Goal: Task Accomplishment & Management: Use online tool/utility

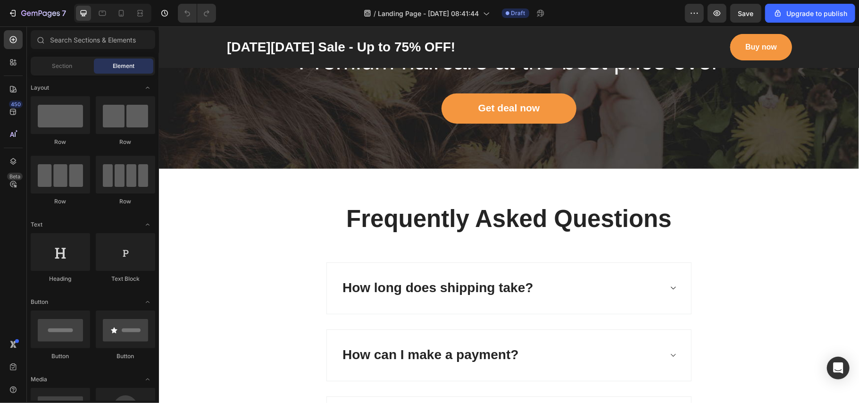
scroll to position [3821, 0]
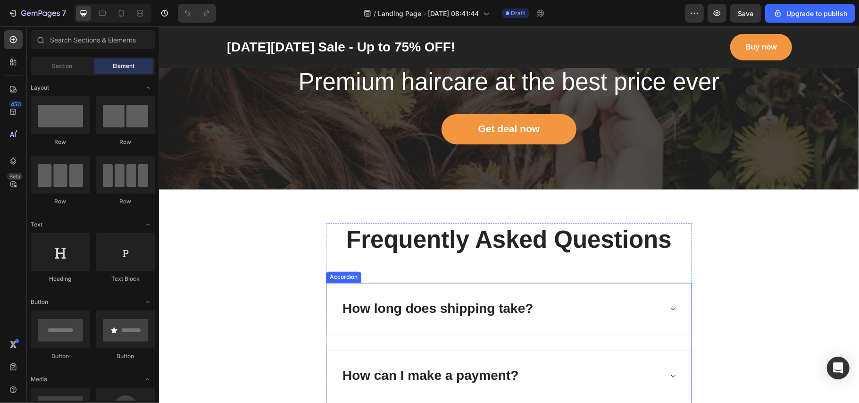
click at [669, 309] on icon at bounding box center [672, 309] width 7 height 8
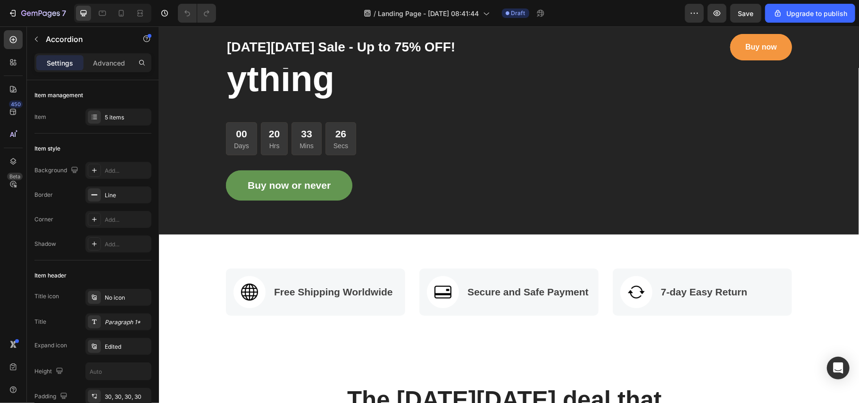
scroll to position [0, 0]
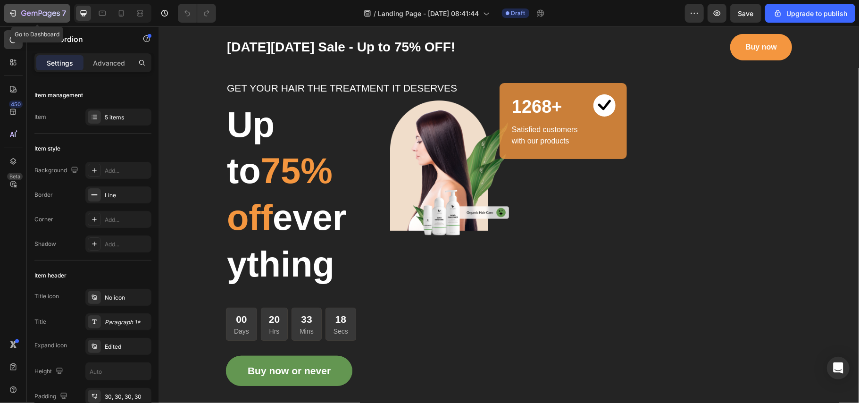
click at [25, 10] on icon "button" at bounding box center [23, 13] width 5 height 6
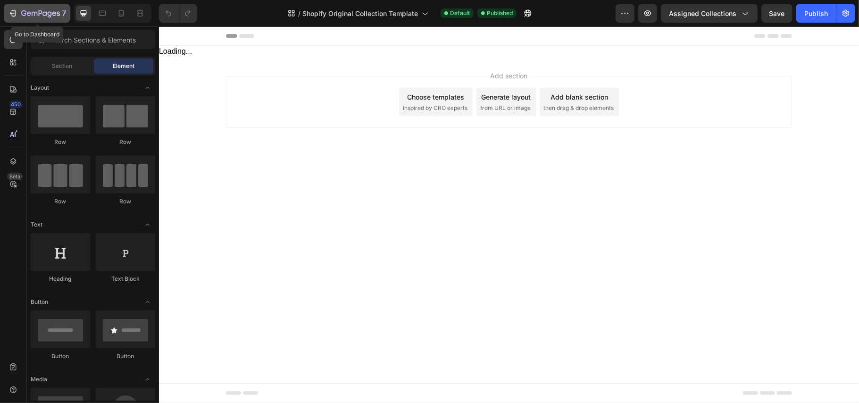
click at [17, 21] on button "7" at bounding box center [37, 13] width 66 height 19
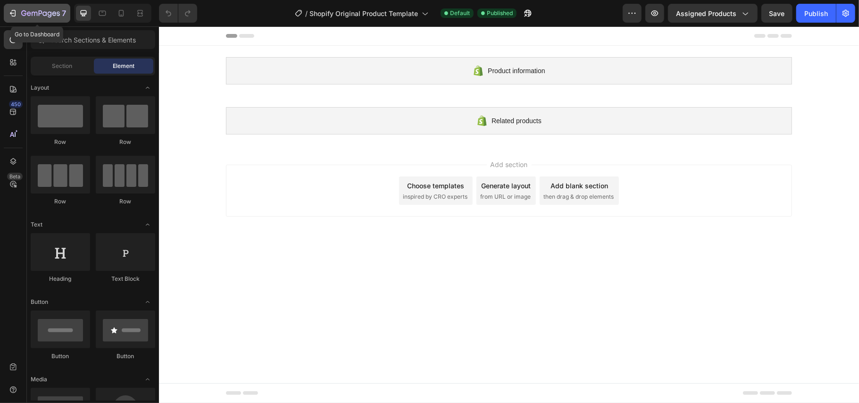
click at [21, 8] on div "7" at bounding box center [37, 13] width 58 height 11
click at [10, 8] on div "7" at bounding box center [37, 13] width 58 height 11
click at [14, 11] on icon "button" at bounding box center [12, 12] width 9 height 9
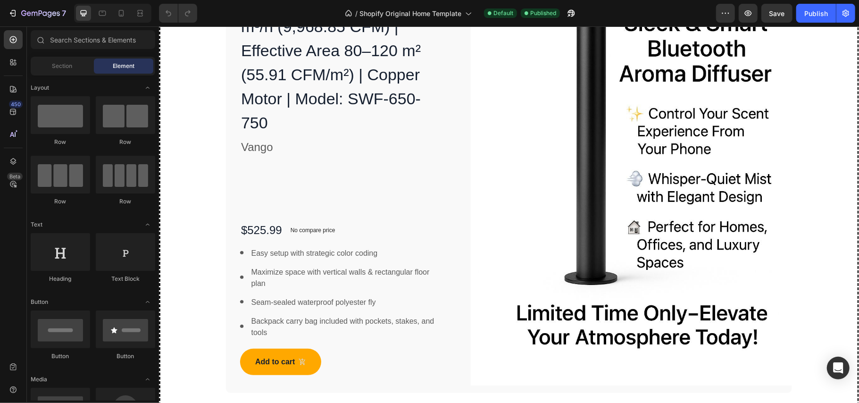
scroll to position [2797, 0]
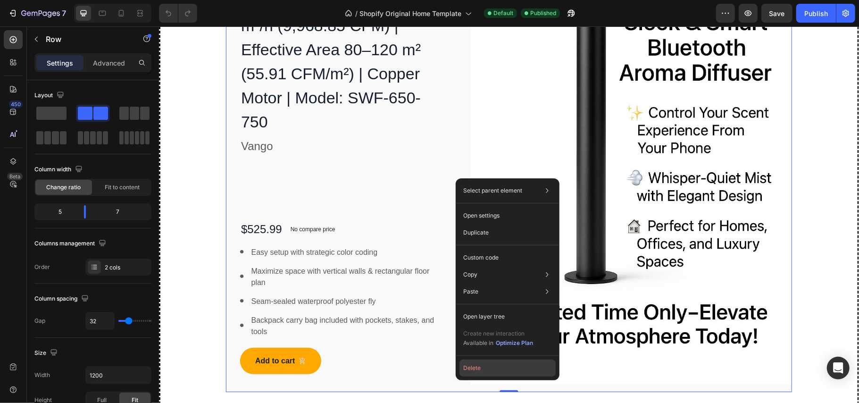
click at [483, 368] on button "Delete" at bounding box center [507, 367] width 96 height 17
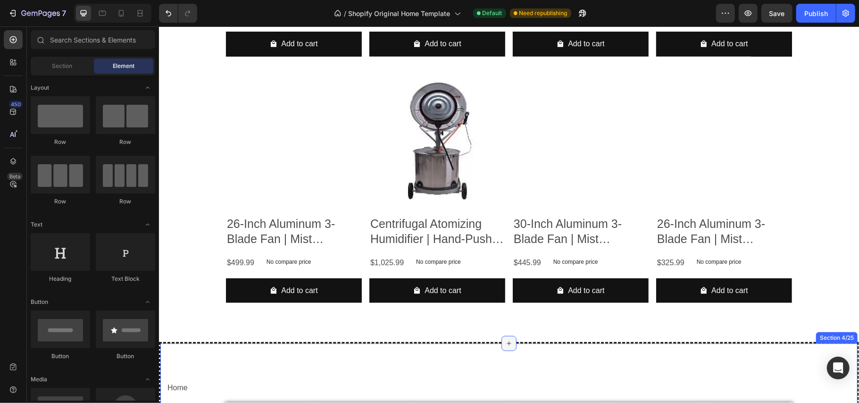
scroll to position [545, 0]
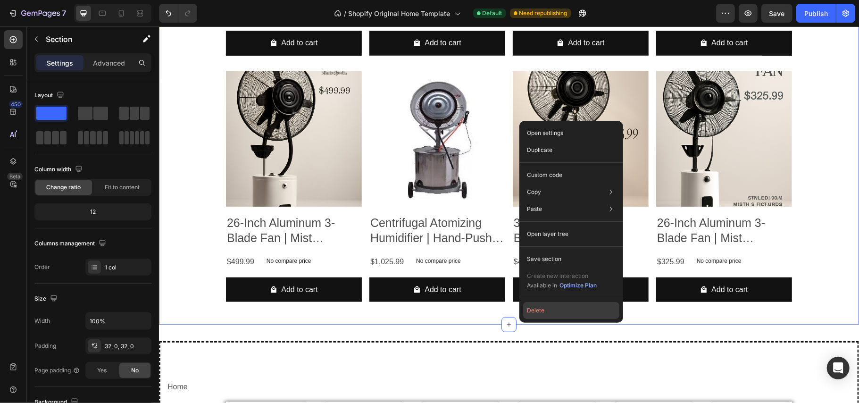
click at [537, 308] on button "Delete" at bounding box center [571, 310] width 96 height 17
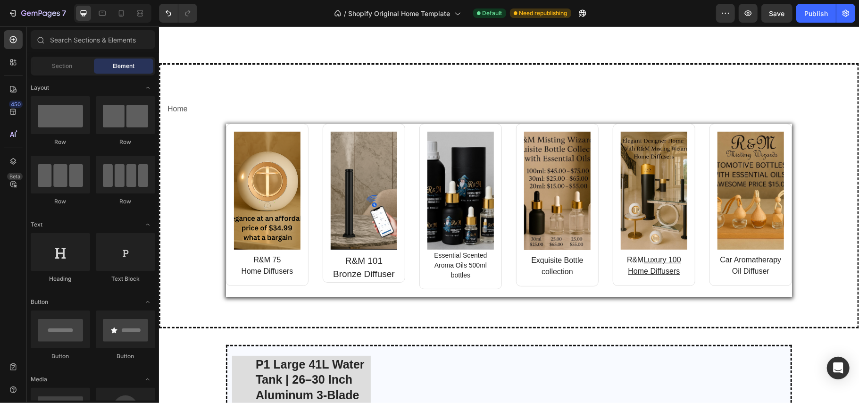
scroll to position [448, 0]
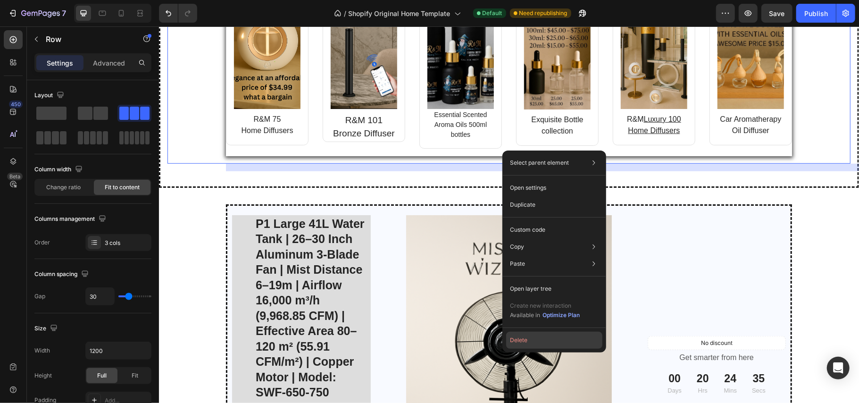
click at [528, 338] on button "Delete" at bounding box center [554, 339] width 96 height 17
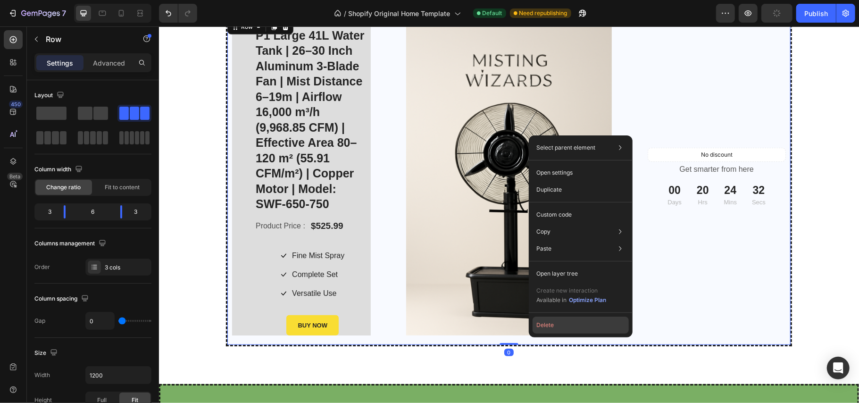
click at [540, 323] on button "Delete" at bounding box center [580, 324] width 96 height 17
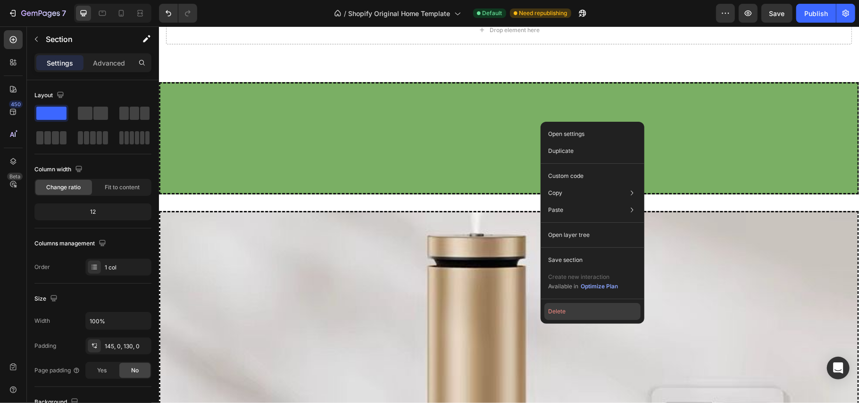
click at [557, 314] on button "Delete" at bounding box center [592, 311] width 96 height 17
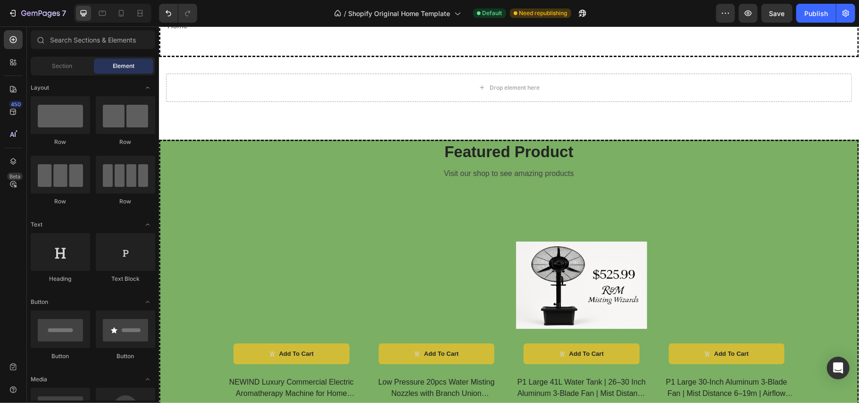
scroll to position [455, 0]
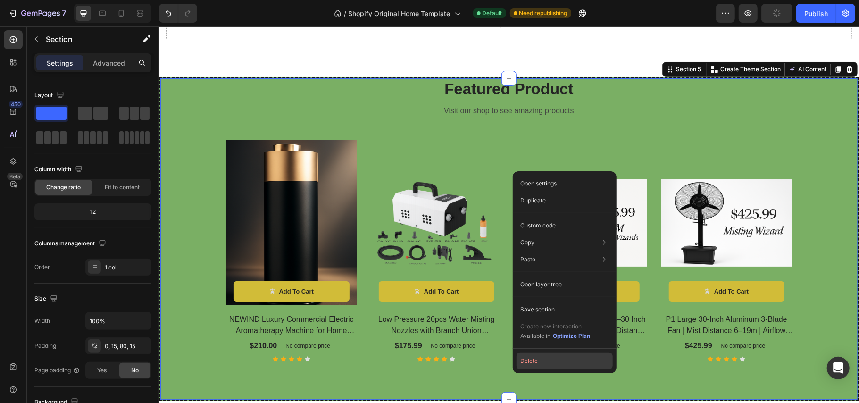
click at [537, 359] on button "Delete" at bounding box center [564, 360] width 96 height 17
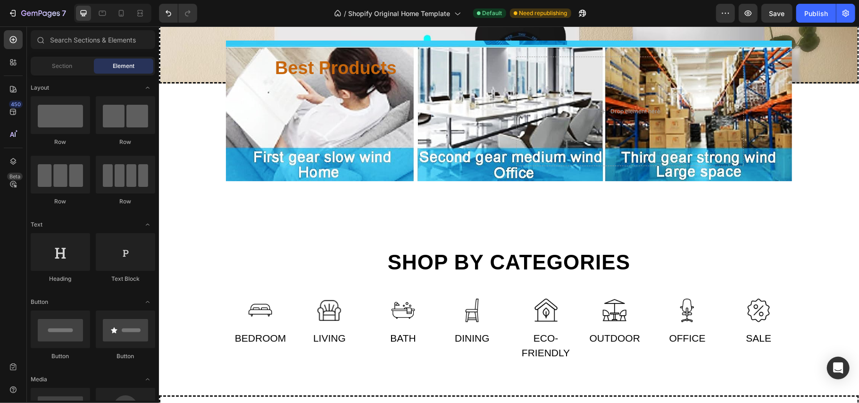
scroll to position [1370, 0]
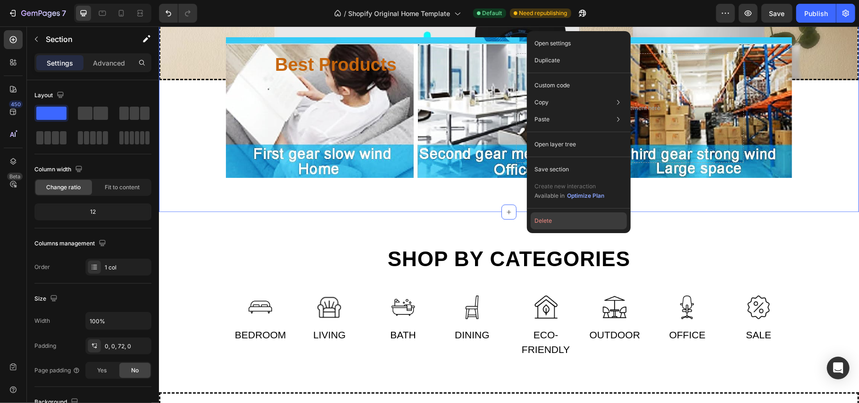
click at [548, 220] on button "Delete" at bounding box center [578, 220] width 96 height 17
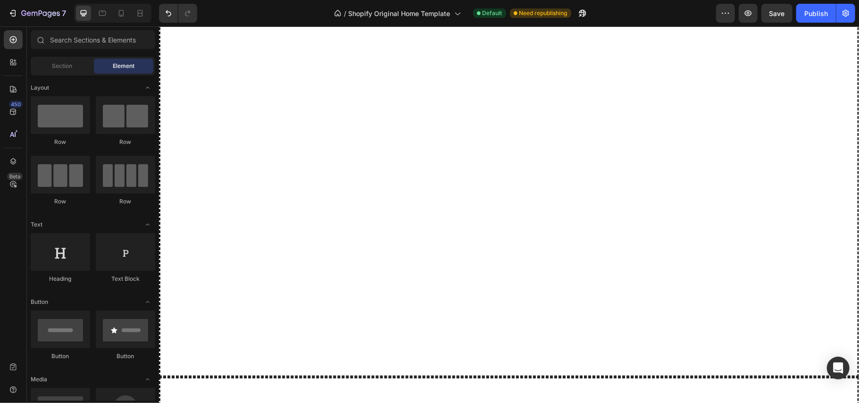
scroll to position [874, 0]
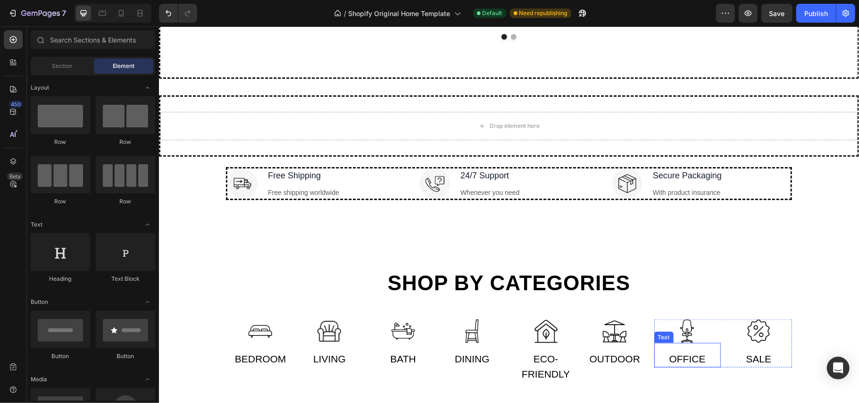
click at [681, 360] on div "Office" at bounding box center [686, 358] width 66 height 17
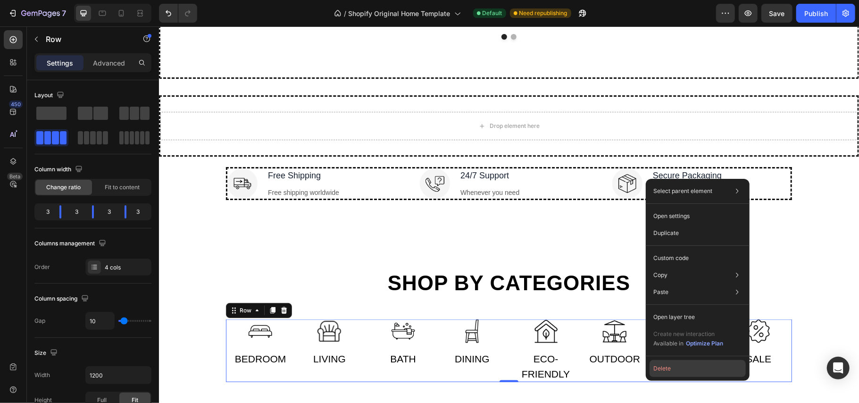
click at [664, 376] on button "Delete" at bounding box center [697, 368] width 96 height 17
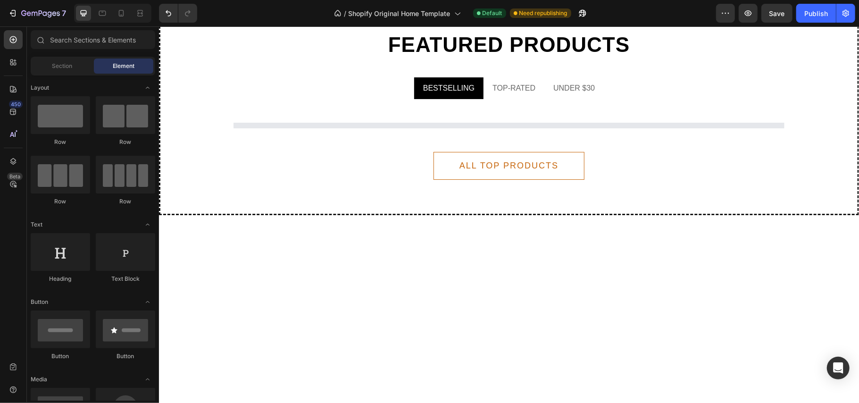
scroll to position [1445, 0]
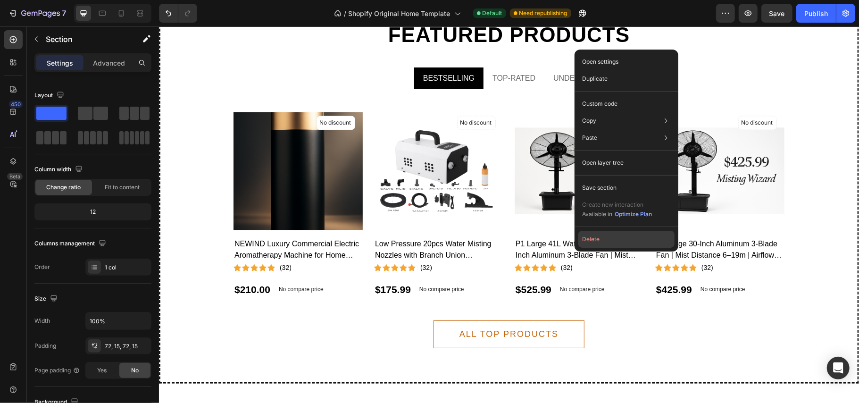
click at [0, 0] on button "Delete" at bounding box center [0, 0] width 0 height 0
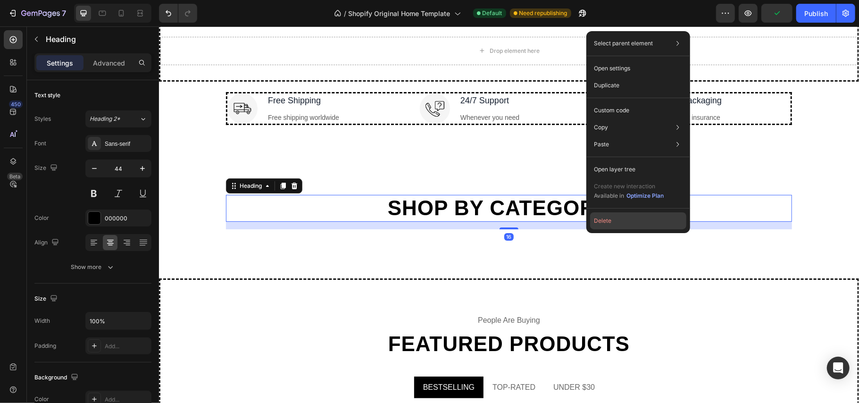
click at [594, 214] on button "Delete" at bounding box center [638, 220] width 96 height 17
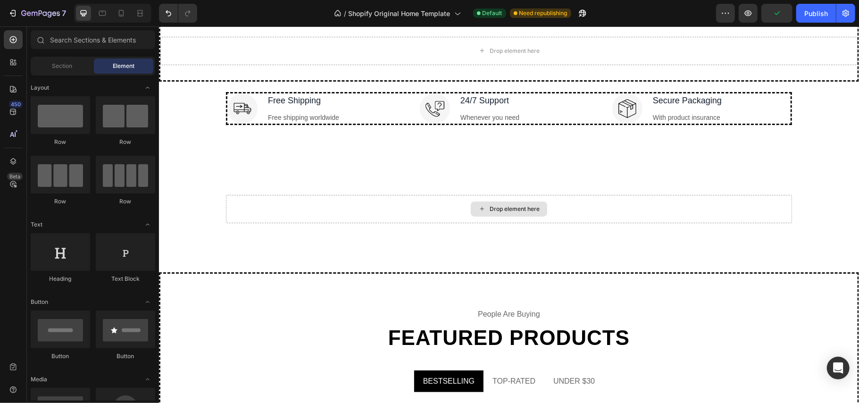
scroll to position [951, 0]
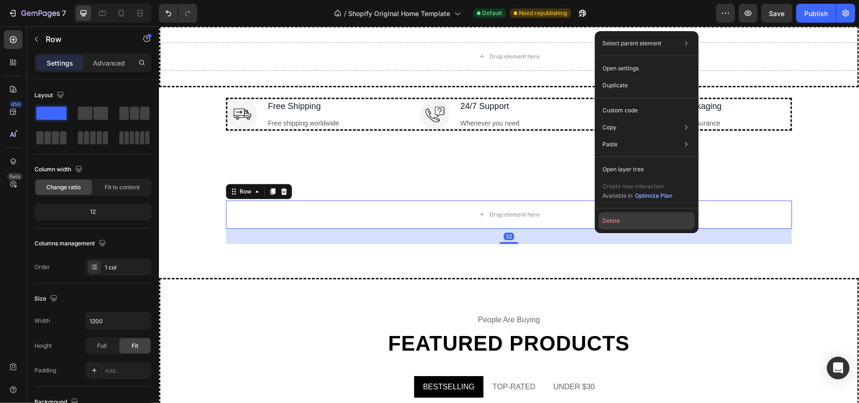
click at [604, 217] on button "Delete" at bounding box center [646, 220] width 96 height 17
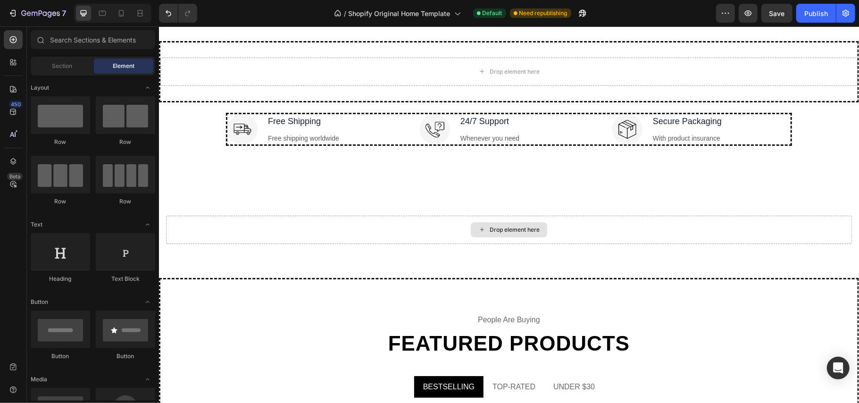
click at [604, 217] on div "Drop element here" at bounding box center [507, 229] width 685 height 28
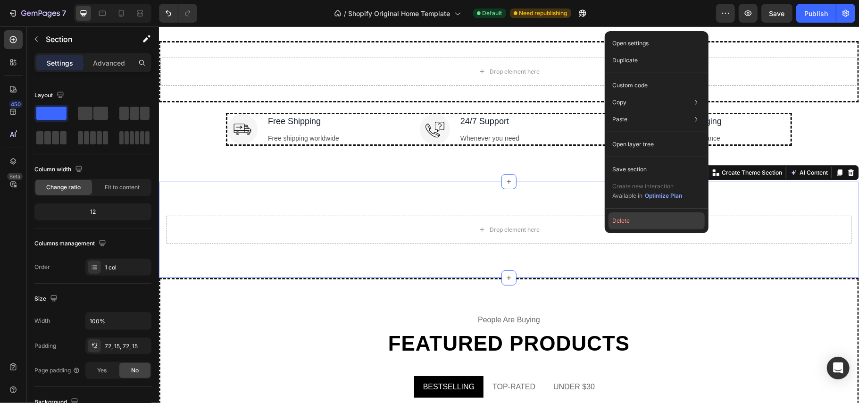
click at [617, 219] on button "Delete" at bounding box center [656, 220] width 96 height 17
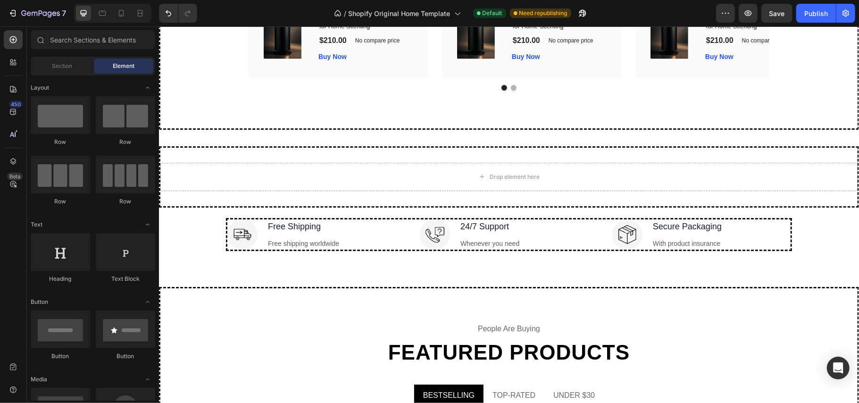
scroll to position [837, 0]
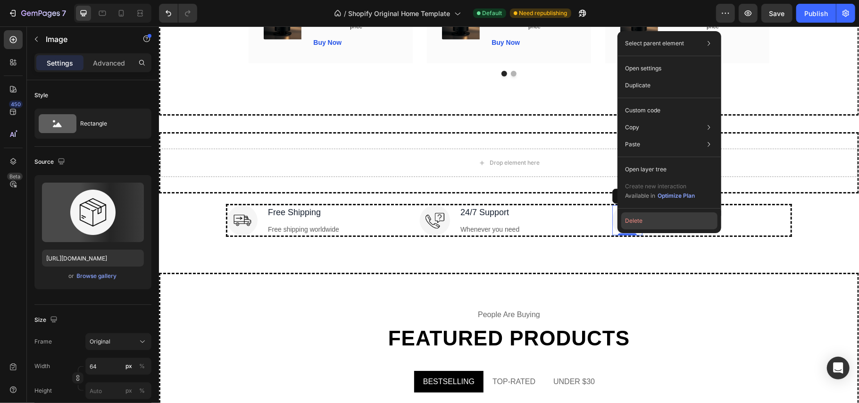
click at [642, 215] on button "Delete" at bounding box center [669, 220] width 96 height 17
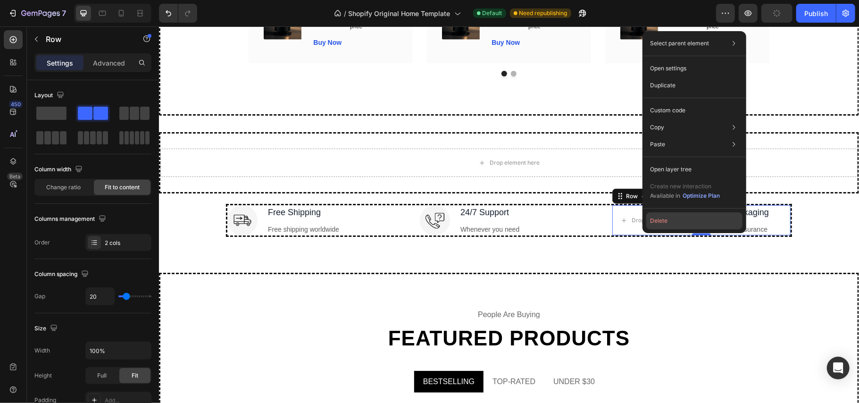
click at [665, 225] on button "Delete" at bounding box center [694, 220] width 96 height 17
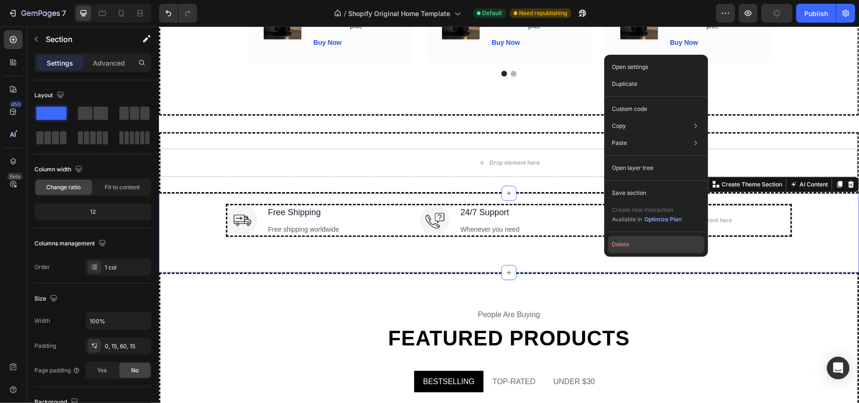
click at [630, 249] on button "Delete" at bounding box center [656, 244] width 96 height 17
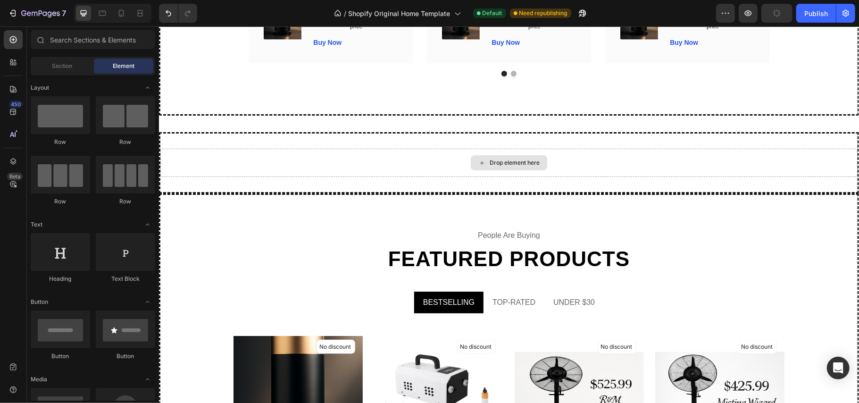
scroll to position [758, 0]
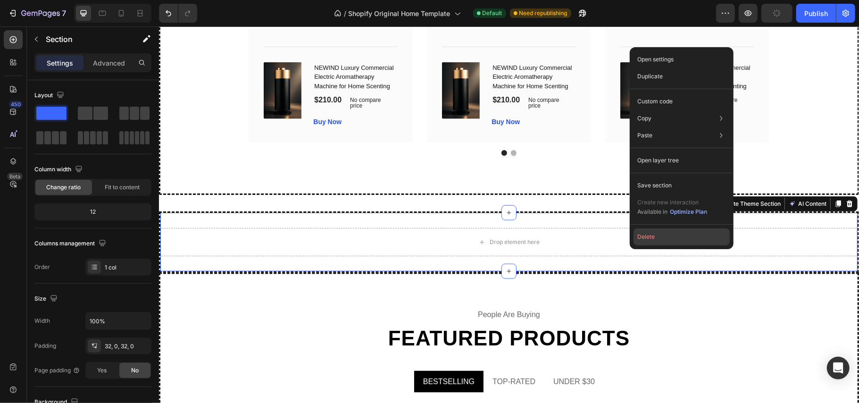
click at [651, 238] on button "Delete" at bounding box center [681, 236] width 96 height 17
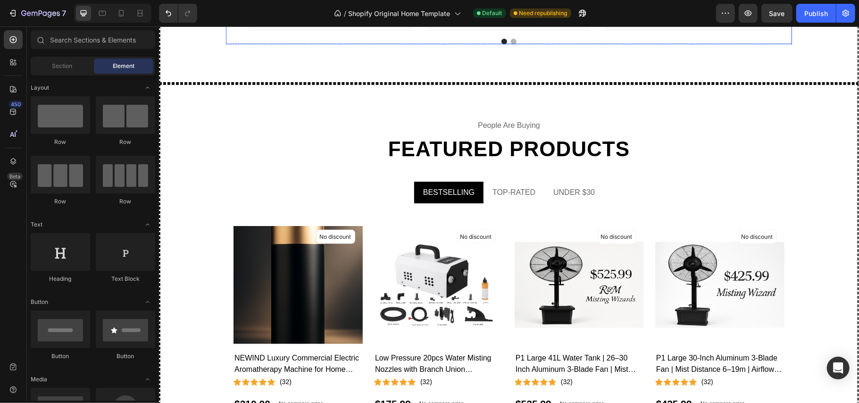
scroll to position [911, 0]
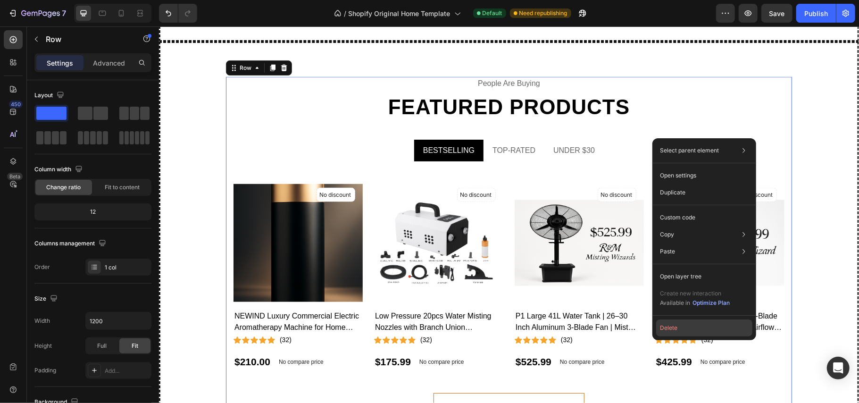
click at [671, 322] on button "Delete" at bounding box center [704, 327] width 96 height 17
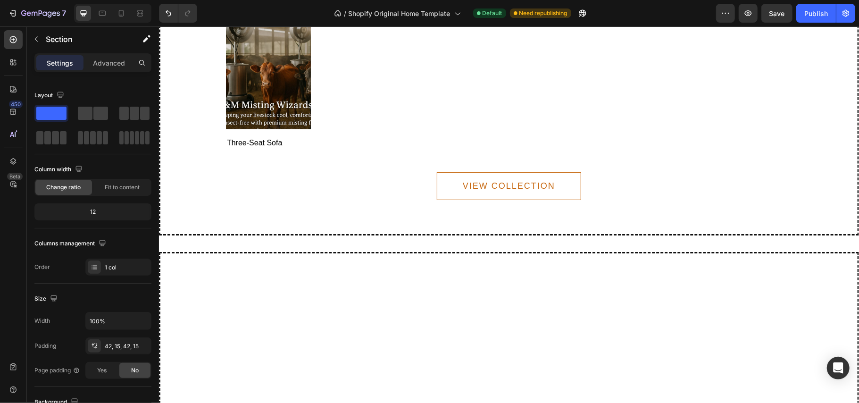
scroll to position [1432, 0]
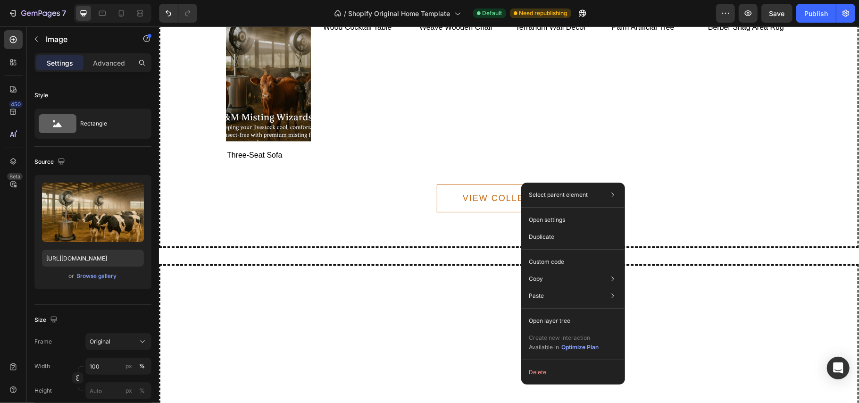
click at [459, 1] on img at bounding box center [508, 1] width 566 height 0
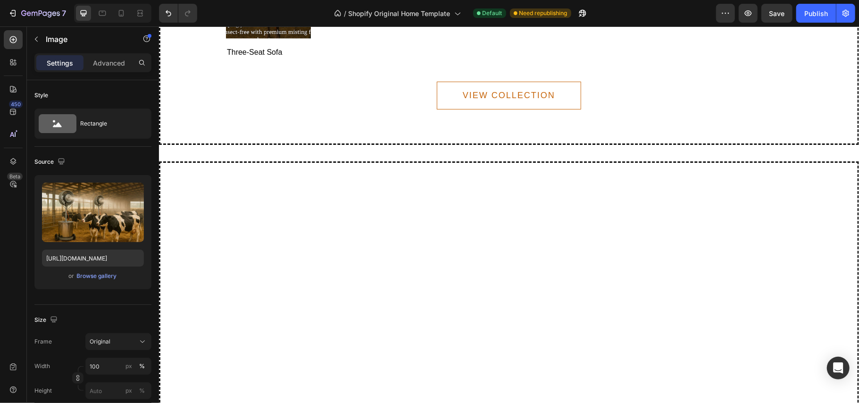
scroll to position [1537, 0]
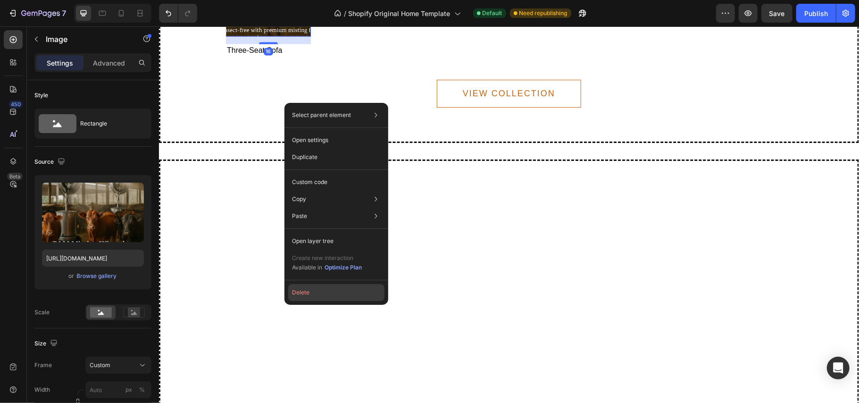
click at [310, 295] on button "Delete" at bounding box center [336, 292] width 96 height 17
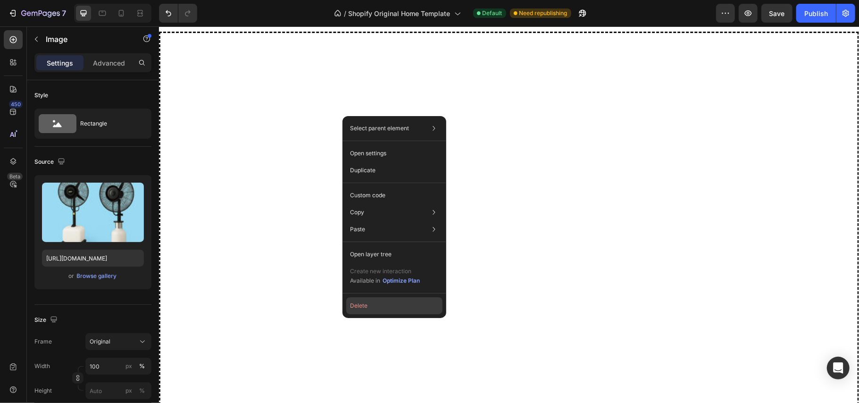
click at [374, 302] on button "Delete" at bounding box center [394, 305] width 96 height 17
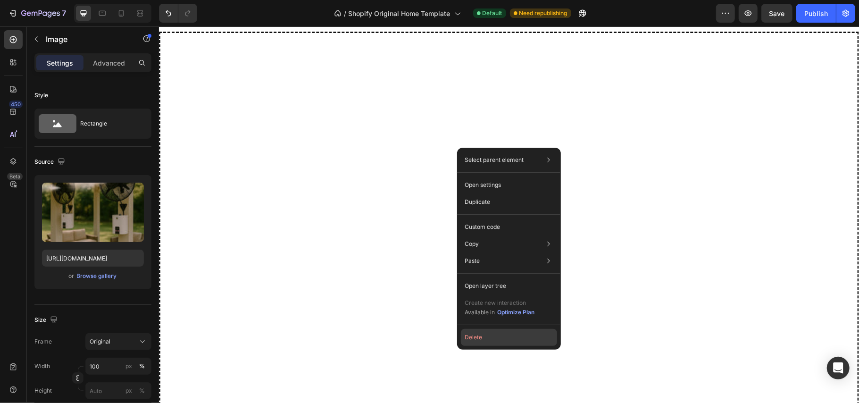
click at [485, 339] on button "Delete" at bounding box center [509, 337] width 96 height 17
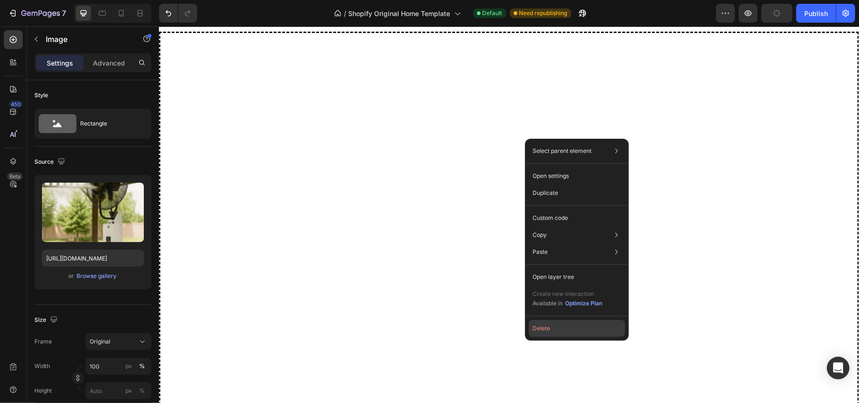
click at [545, 329] on button "Delete" at bounding box center [576, 328] width 96 height 17
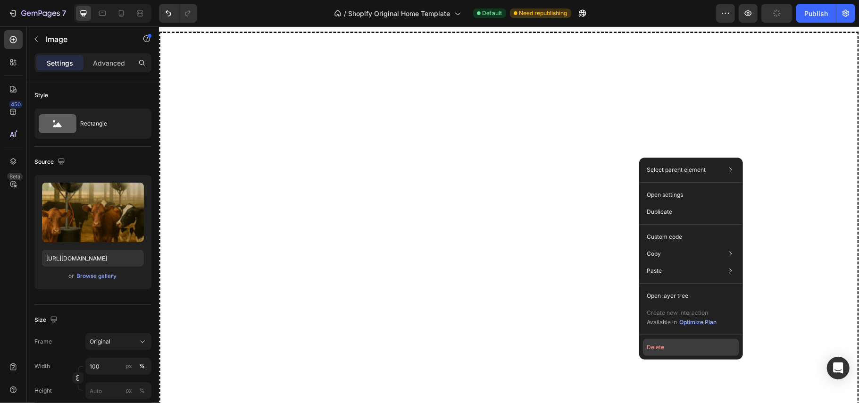
click at [659, 343] on button "Delete" at bounding box center [691, 347] width 96 height 17
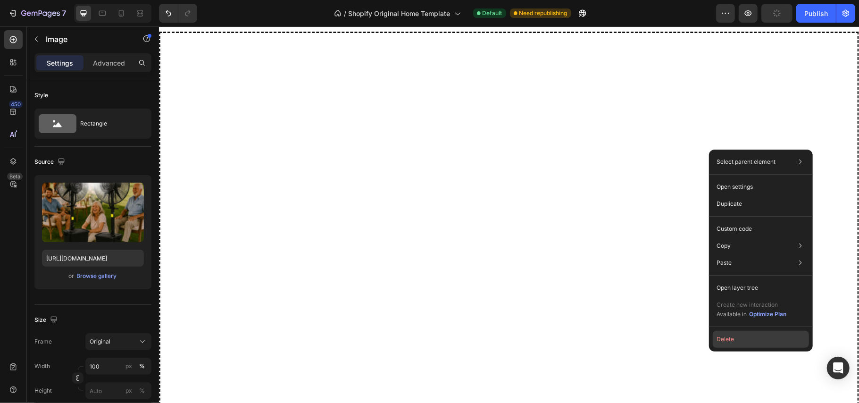
click at [719, 338] on button "Delete" at bounding box center [760, 338] width 96 height 17
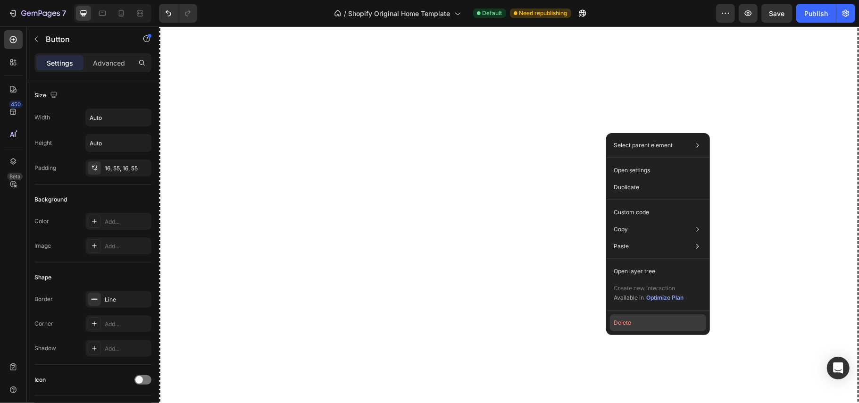
click at [620, 326] on button "Delete" at bounding box center [658, 322] width 96 height 17
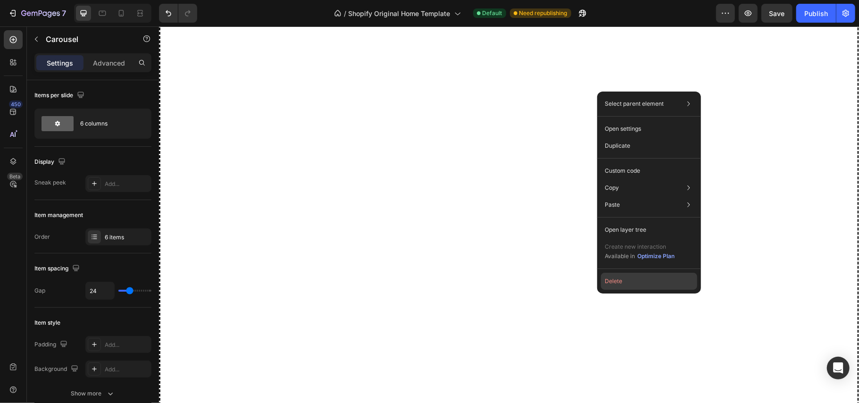
click at [609, 280] on button "Delete" at bounding box center [649, 280] width 96 height 17
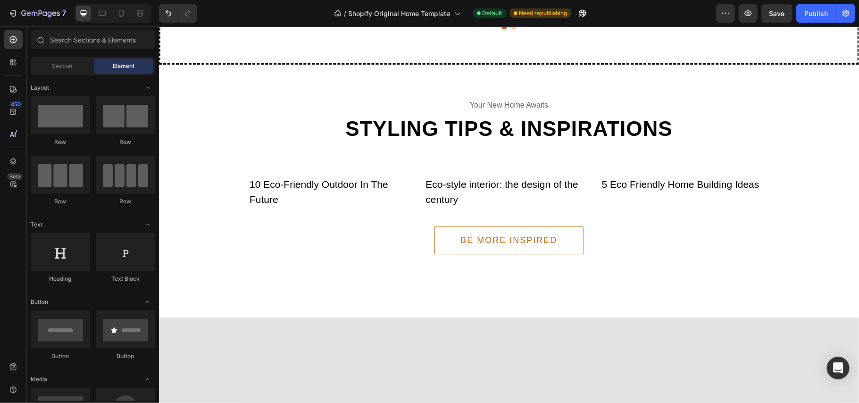
scroll to position [2116, 0]
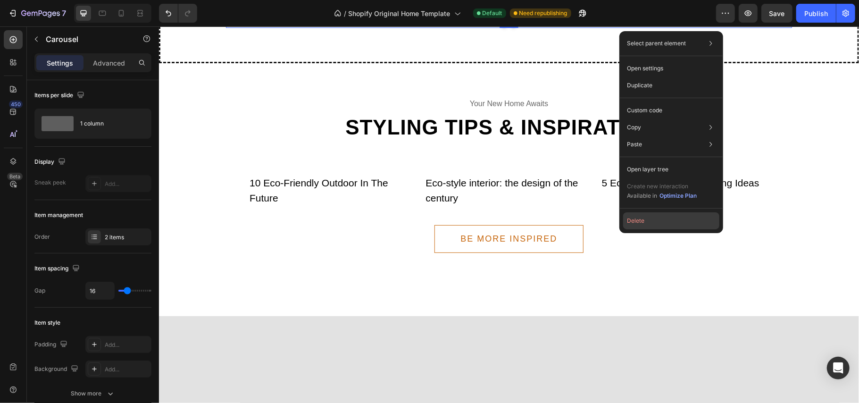
click at [634, 222] on button "Delete" at bounding box center [671, 220] width 96 height 17
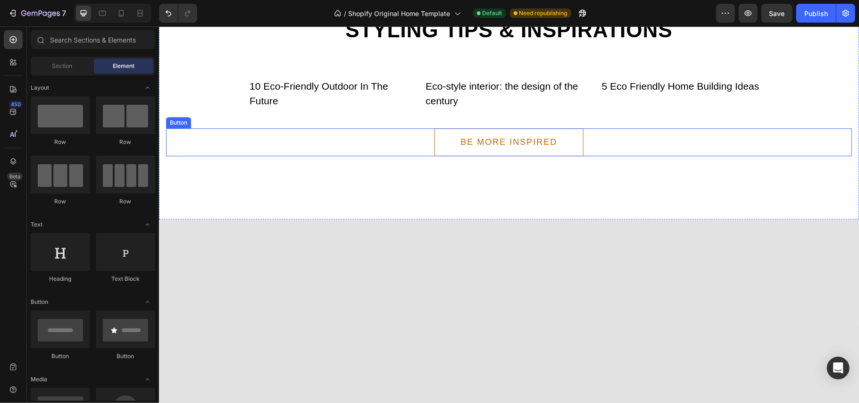
scroll to position [2024, 0]
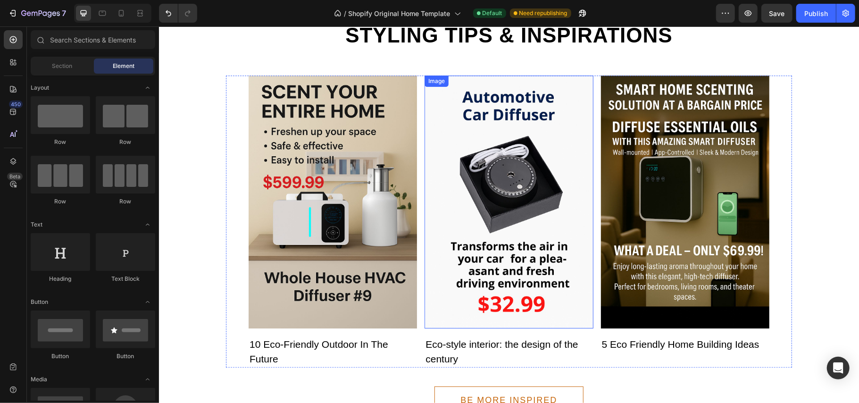
click at [516, 204] on img at bounding box center [508, 201] width 168 height 253
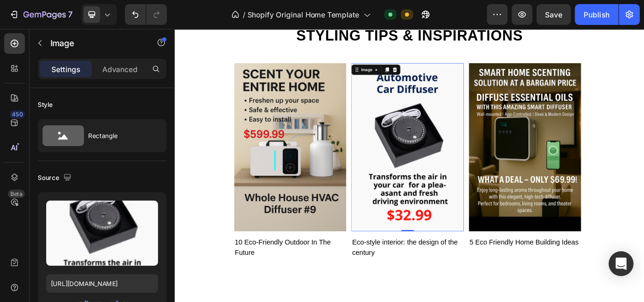
scroll to position [2023, 0]
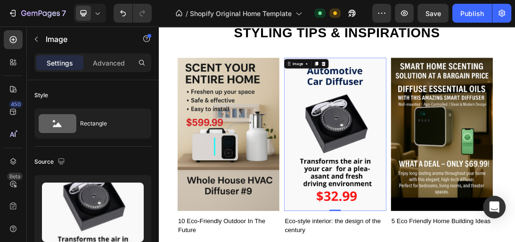
click at [399, 180] on img at bounding box center [439, 197] width 162 height 243
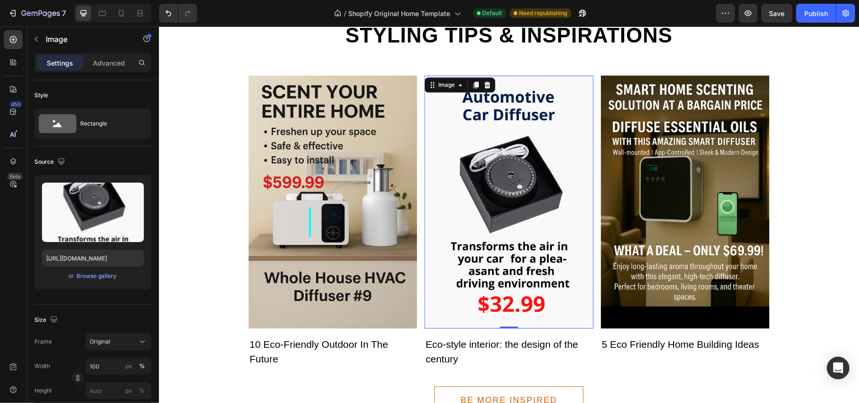
scroll to position [2024, 0]
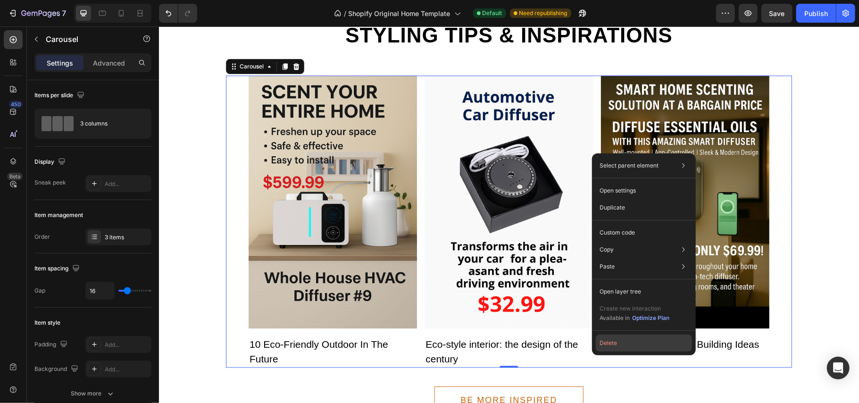
click at [611, 338] on button "Delete" at bounding box center [643, 342] width 96 height 17
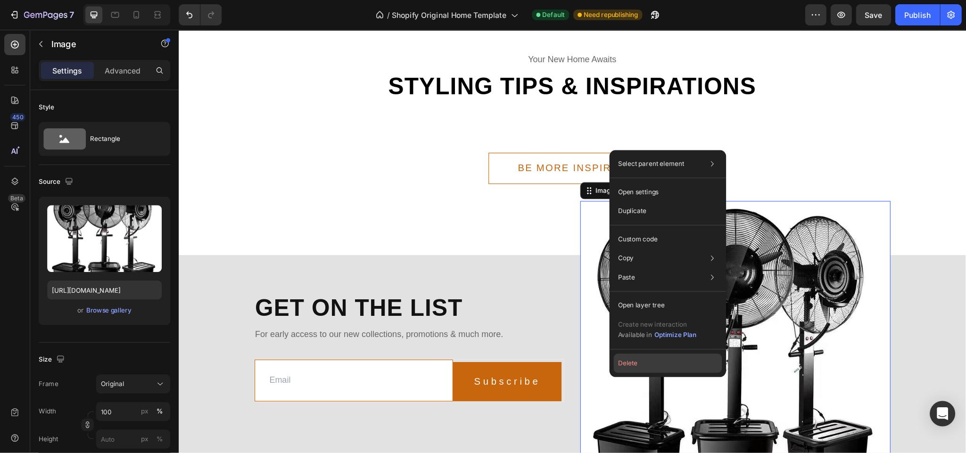
scroll to position [1983, 0]
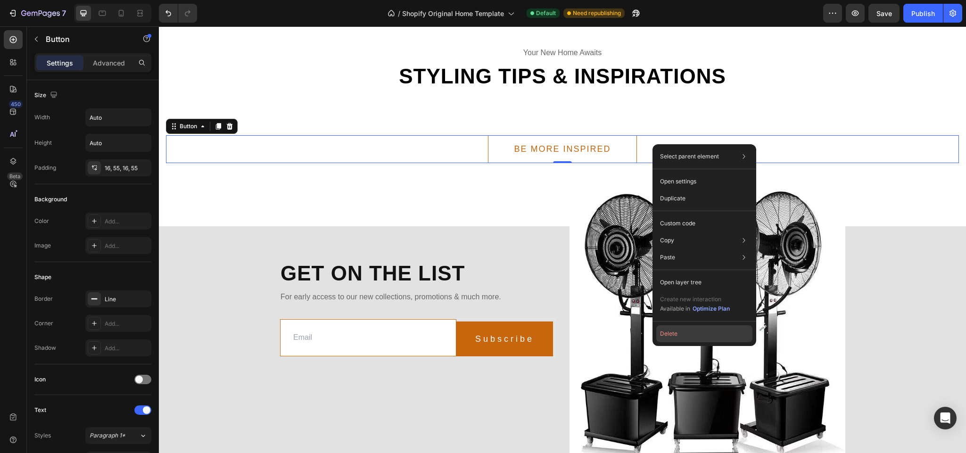
click at [697, 329] on button "Delete" at bounding box center [704, 333] width 96 height 17
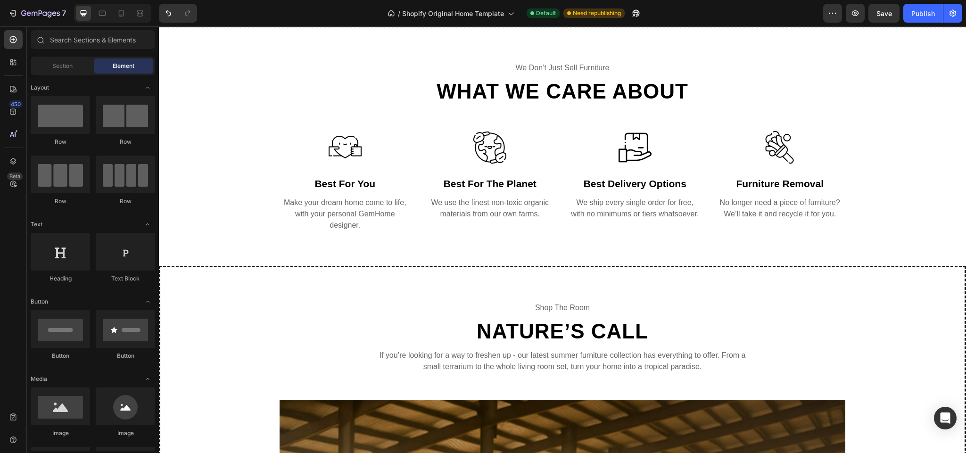
scroll to position [1021, 0]
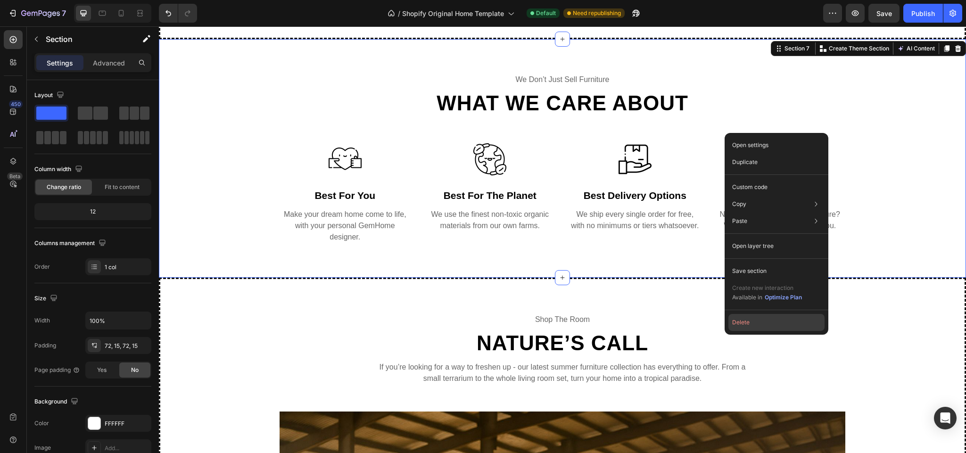
click at [755, 324] on button "Delete" at bounding box center [776, 322] width 96 height 17
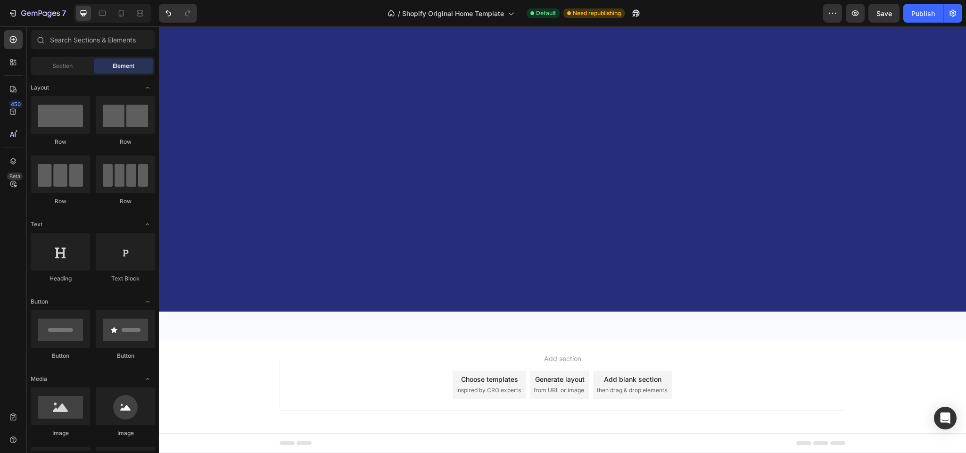
scroll to position [0, 0]
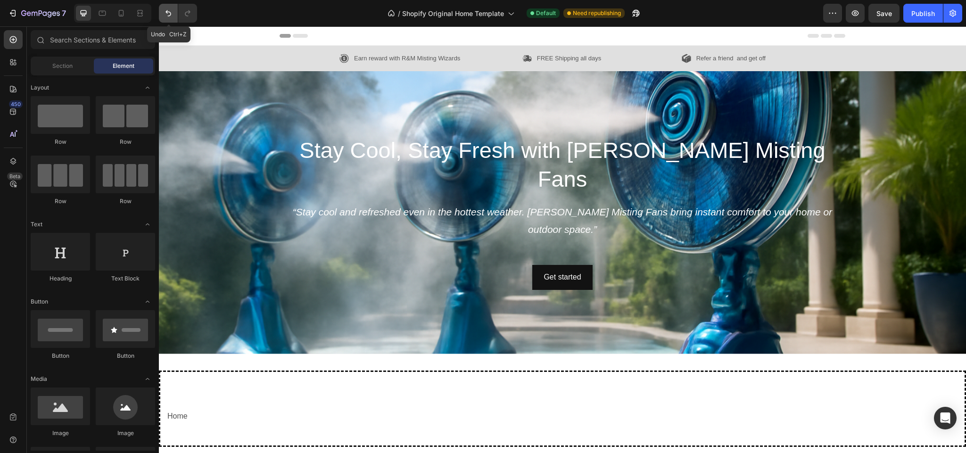
click at [165, 17] on icon "Undo/Redo" at bounding box center [168, 12] width 9 height 9
click at [165, 14] on icon "Undo/Redo" at bounding box center [168, 12] width 9 height 9
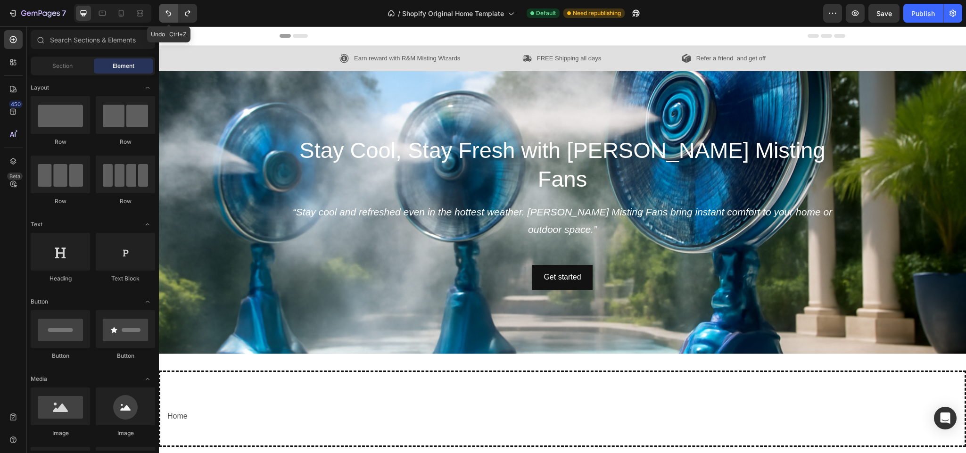
click at [165, 14] on icon "Undo/Redo" at bounding box center [168, 12] width 9 height 9
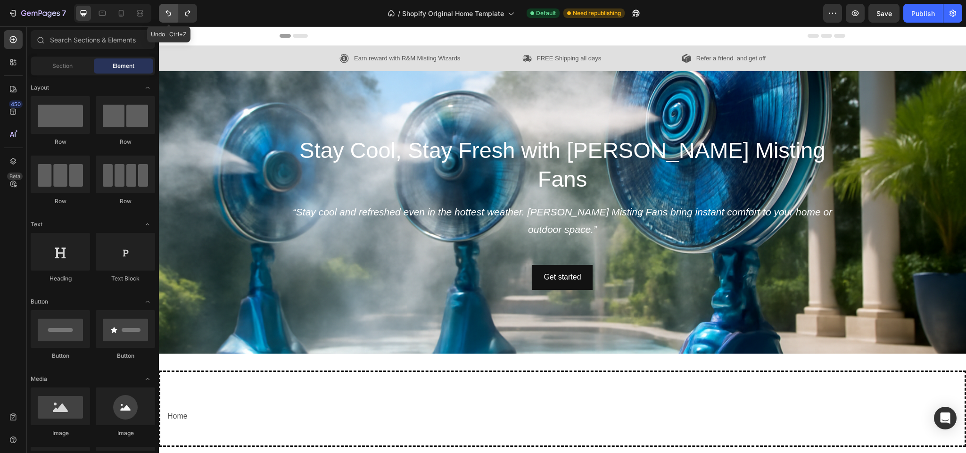
click at [165, 14] on icon "Undo/Redo" at bounding box center [168, 12] width 9 height 9
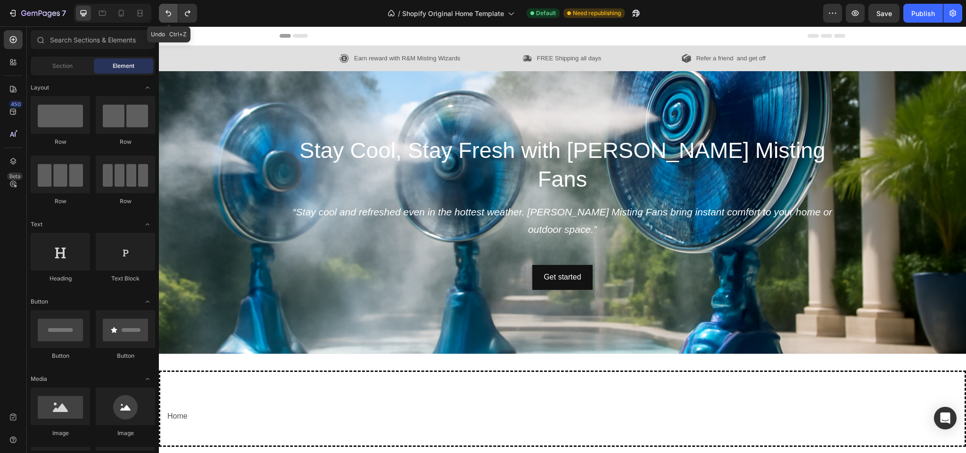
click at [165, 14] on icon "Undo/Redo" at bounding box center [168, 12] width 9 height 9
click at [166, 11] on icon "Undo/Redo" at bounding box center [168, 12] width 9 height 9
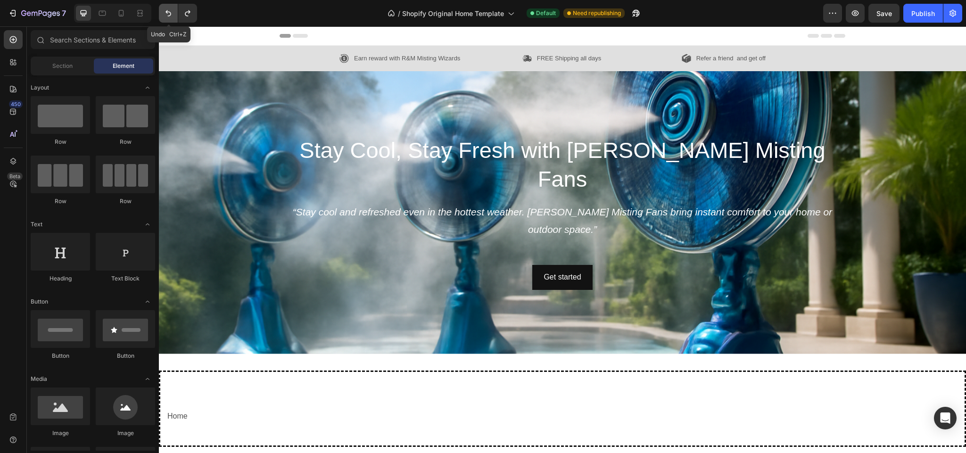
click at [166, 11] on icon "Undo/Redo" at bounding box center [168, 12] width 9 height 9
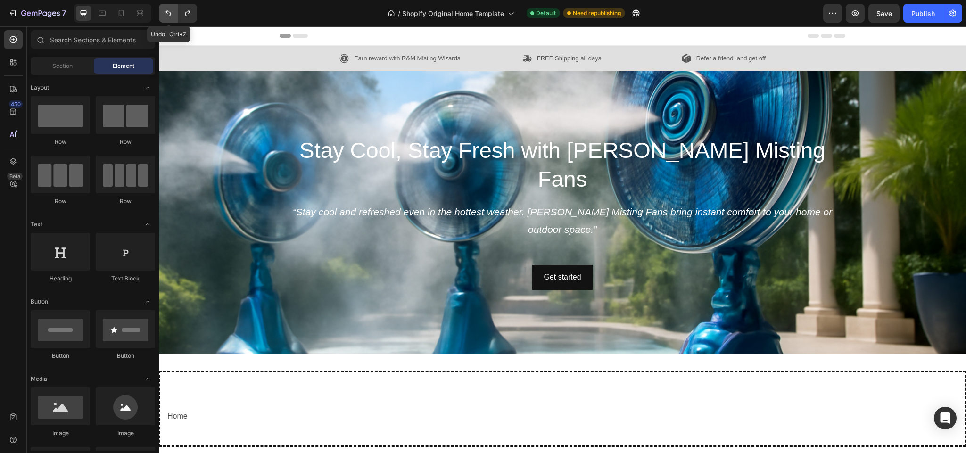
click at [166, 11] on icon "Undo/Redo" at bounding box center [168, 12] width 9 height 9
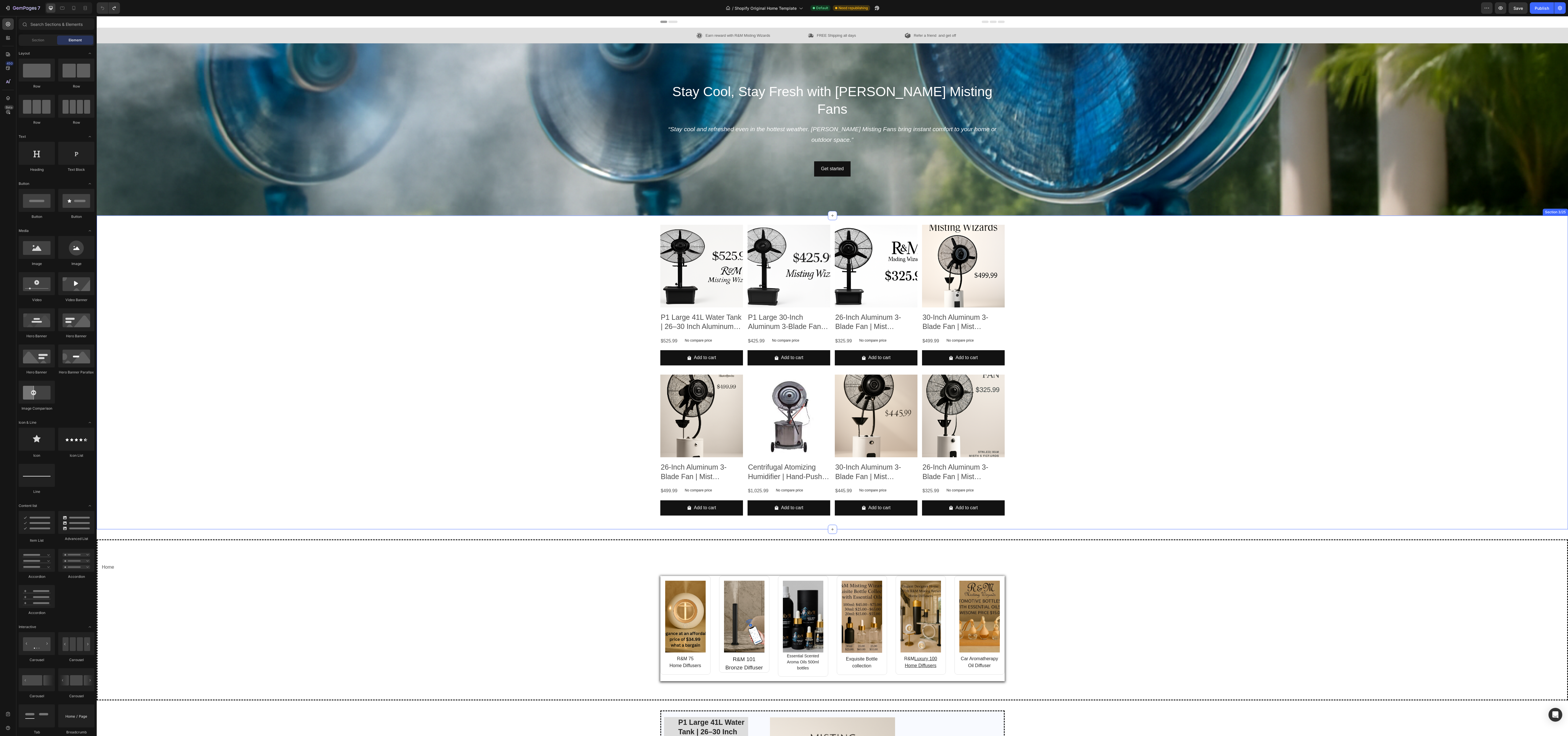
click at [522, 230] on div "Product Images P1 Large 41L Water Tank | 26–30 Inch Aluminum 3-Blade Fan | Mist…" at bounding box center [832, 372] width 1471 height 314
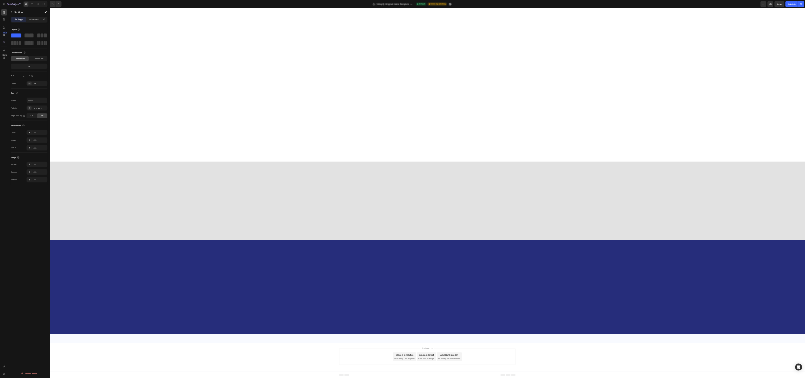
scroll to position [94, 0]
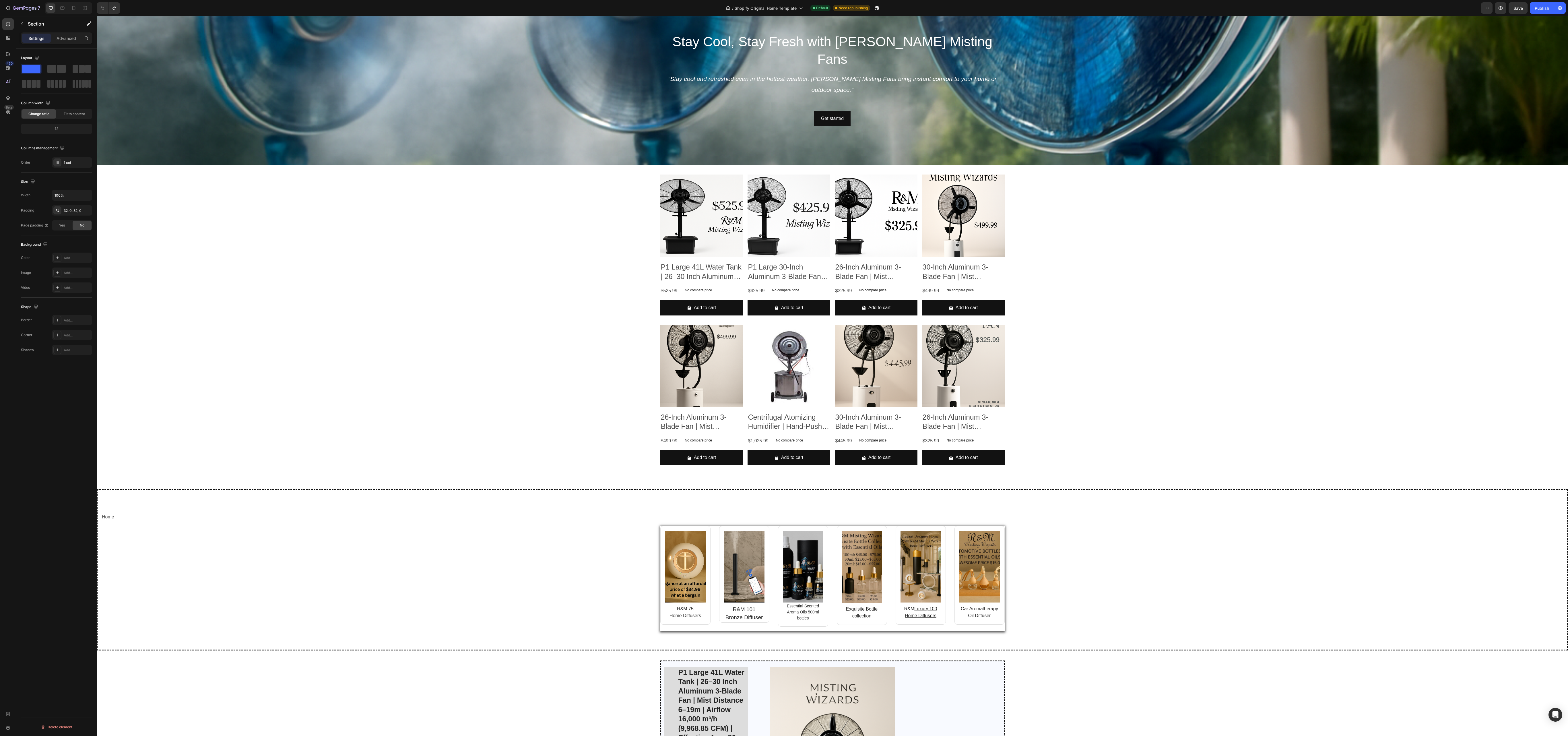
click at [522, 230] on div "Product Images P1 Large 41L Water Tank | 26–30 Inch Aluminum 3-Blade Fan | Mist…" at bounding box center [833, 322] width 345 height 295
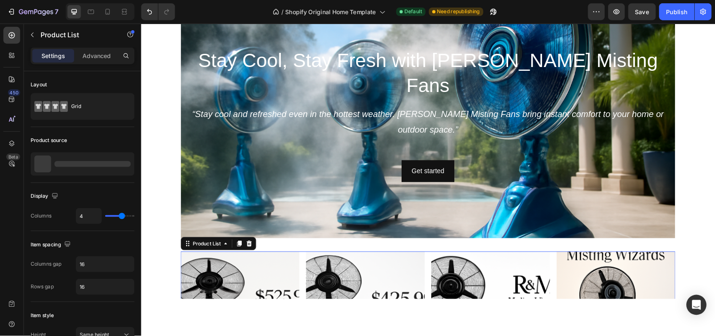
scroll to position [95, 0]
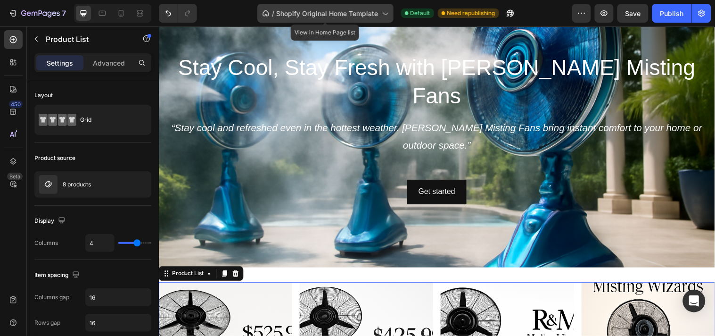
click at [383, 12] on icon at bounding box center [384, 12] width 9 height 9
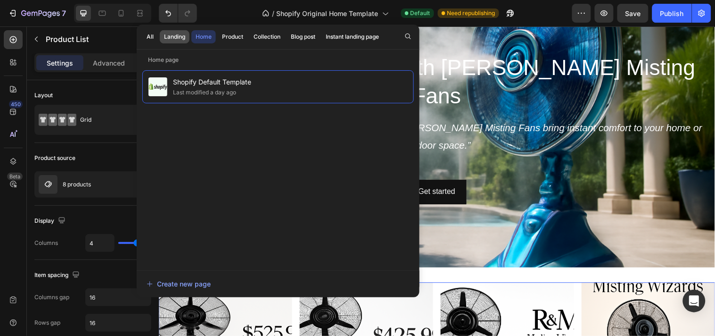
click at [172, 36] on div "Landing" at bounding box center [174, 37] width 21 height 8
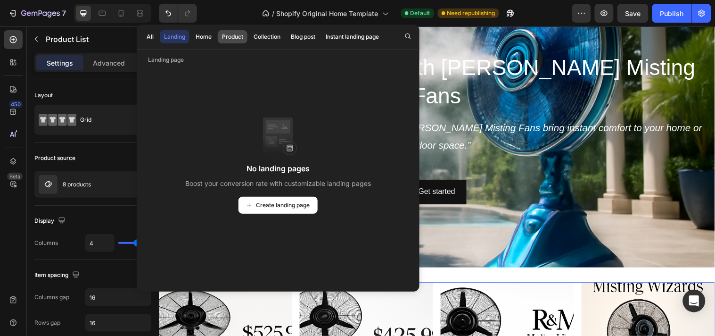
click at [249, 32] on button "Product" at bounding box center [266, 36] width 35 height 13
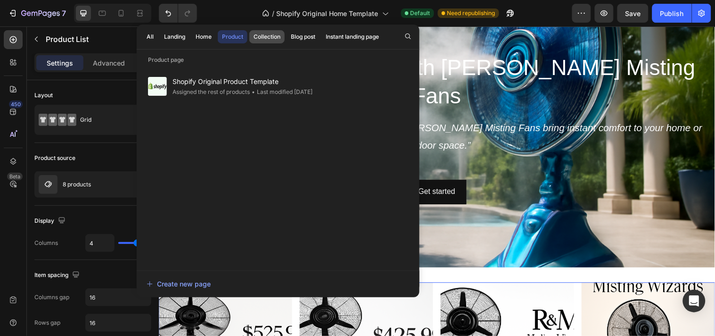
click at [266, 34] on div "Collection" at bounding box center [267, 37] width 27 height 8
click at [300, 35] on div "Blog post" at bounding box center [303, 37] width 25 height 8
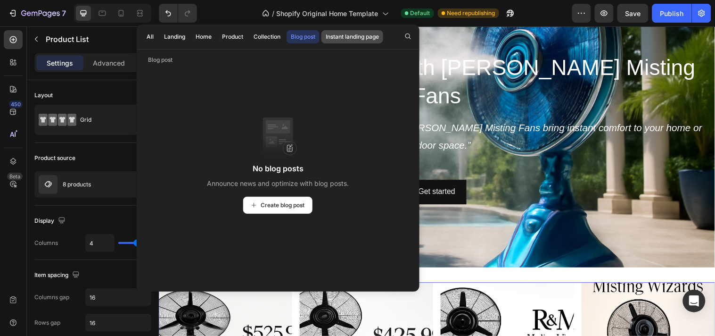
click at [337, 32] on button "Instant landing page" at bounding box center [353, 36] width 62 height 13
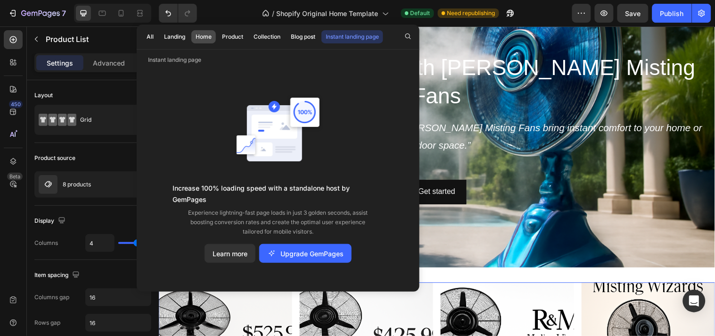
click at [198, 37] on div "Home" at bounding box center [204, 37] width 16 height 8
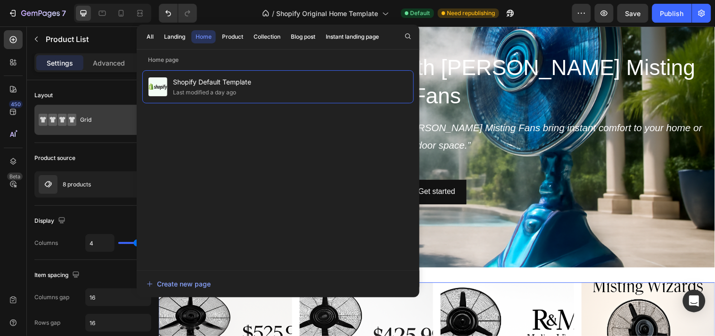
click at [98, 118] on div "Grid" at bounding box center [109, 120] width 58 height 22
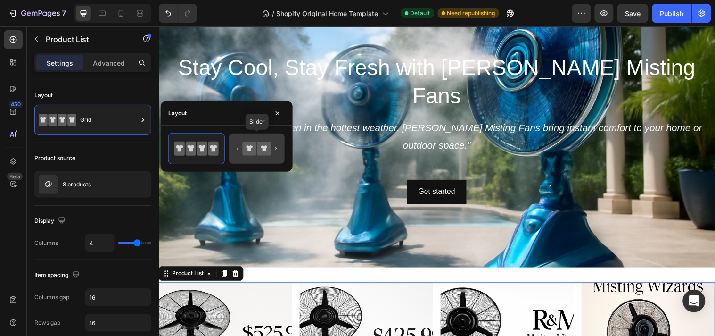
drag, startPoint x: 248, startPoint y: 124, endPoint x: 256, endPoint y: 143, distance: 20.5
click at [256, 143] on div "Layout Slider" at bounding box center [227, 136] width 132 height 71
click at [256, 143] on icon at bounding box center [250, 148] width 14 height 14
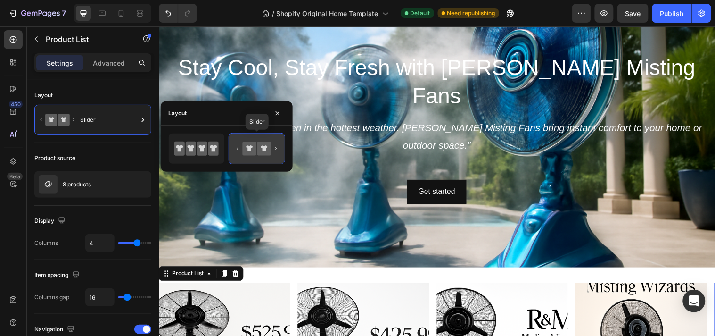
click at [256, 143] on icon at bounding box center [250, 148] width 14 height 14
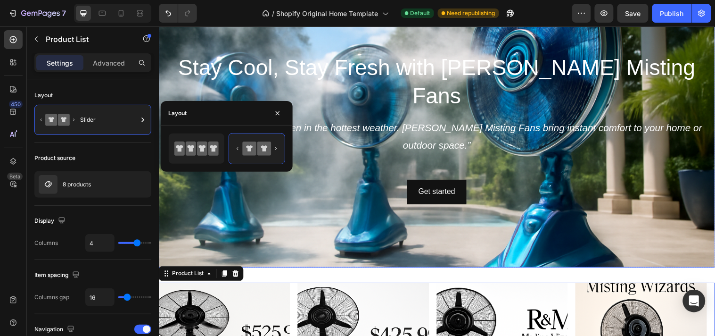
drag, startPoint x: 414, startPoint y: 169, endPoint x: 325, endPoint y: 196, distance: 92.8
drag, startPoint x: 412, startPoint y: 140, endPoint x: 301, endPoint y: 149, distance: 111.2
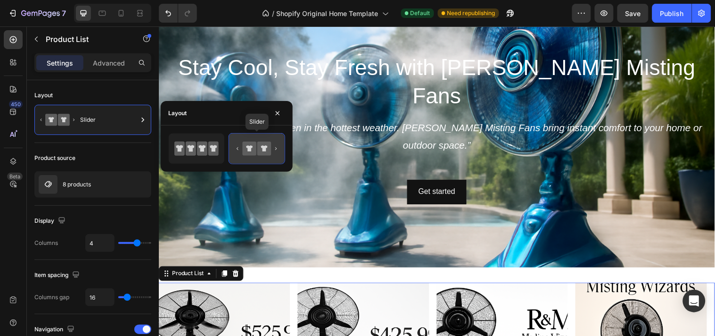
click at [250, 150] on icon at bounding box center [249, 148] width 7 height 6
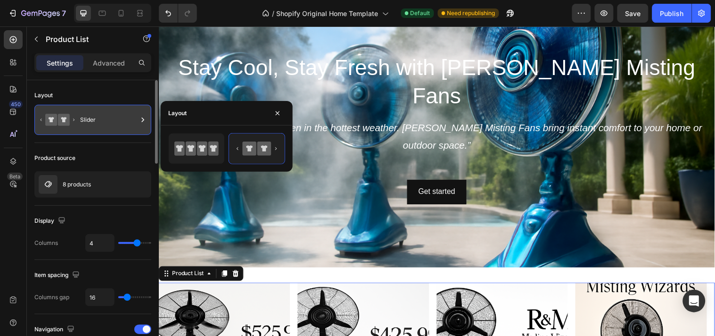
click at [39, 118] on icon at bounding box center [58, 120] width 38 height 22
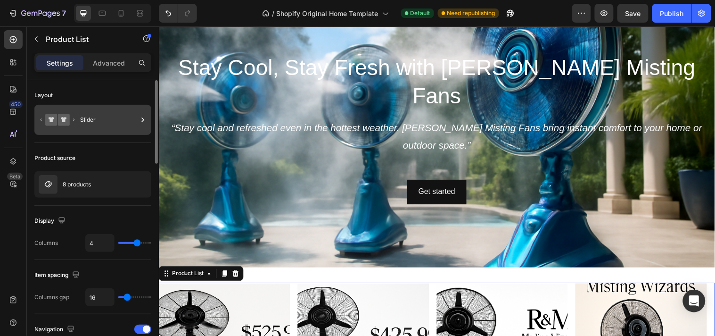
click at [39, 118] on icon at bounding box center [58, 120] width 38 height 22
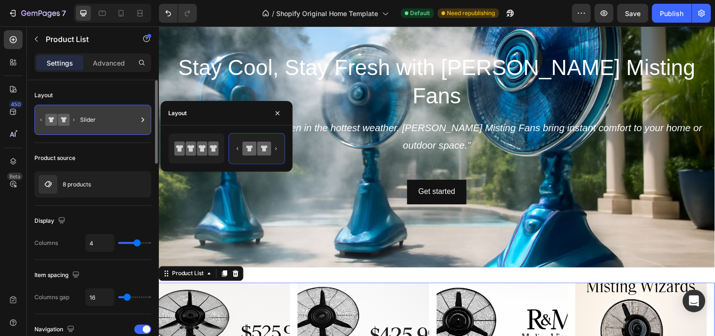
click at [39, 118] on icon at bounding box center [58, 120] width 38 height 22
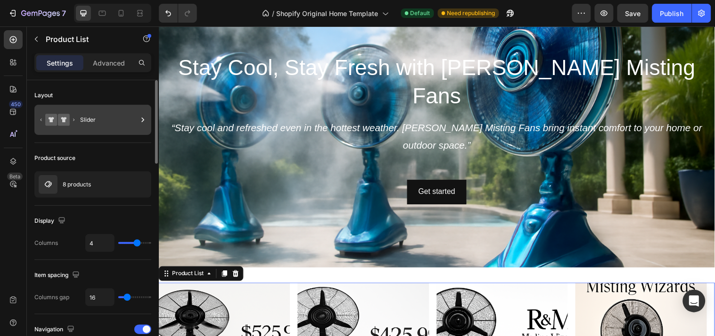
click at [48, 116] on icon at bounding box center [51, 120] width 12 height 12
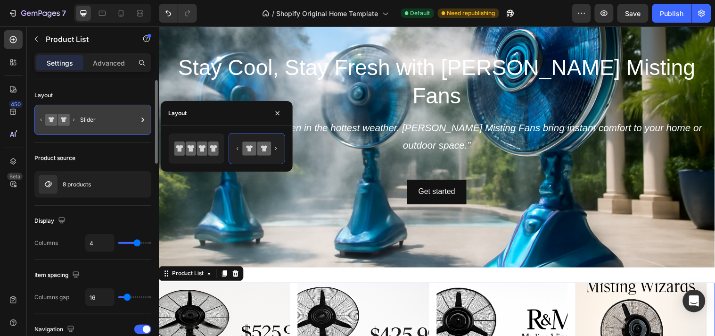
click at [48, 116] on icon at bounding box center [51, 120] width 12 height 12
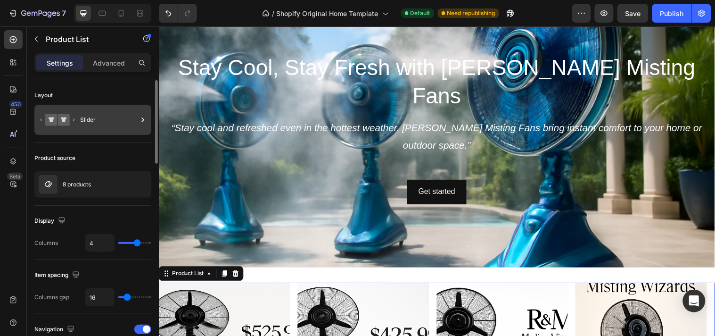
click at [48, 116] on icon at bounding box center [51, 120] width 12 height 12
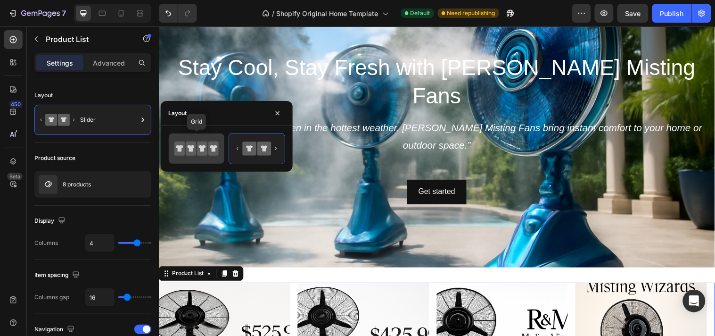
click at [195, 147] on icon at bounding box center [191, 148] width 10 height 14
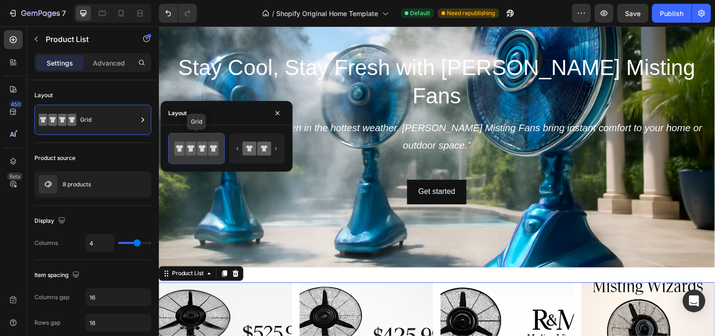
click at [195, 147] on icon at bounding box center [191, 148] width 10 height 14
click at [279, 112] on icon "button" at bounding box center [278, 113] width 8 height 8
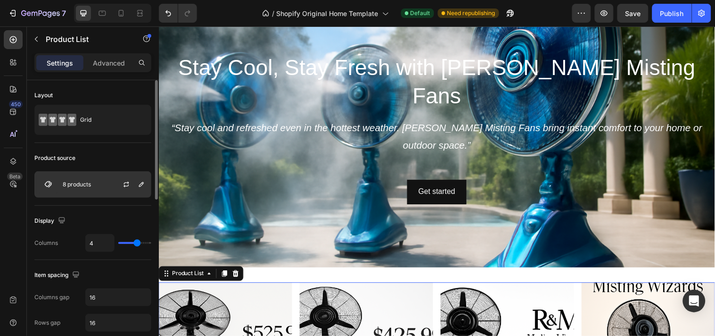
click at [74, 182] on p "8 products" at bounding box center [77, 184] width 28 height 7
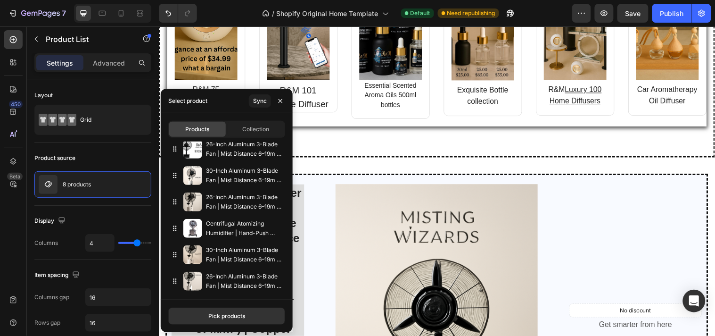
scroll to position [1006, 0]
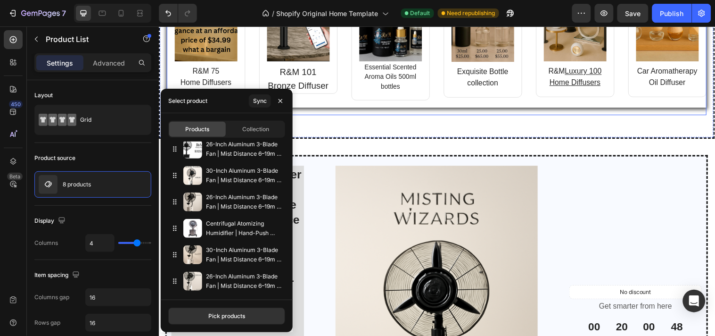
click at [348, 107] on div "Image R&M 75 Home Diffusers Text block Row Image R&M 101 Bronze Diffuser Text b…" at bounding box center [441, 21] width 549 height 173
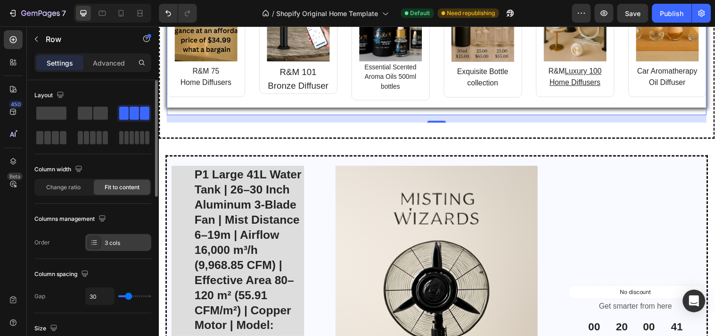
click at [94, 242] on icon at bounding box center [95, 243] width 8 height 8
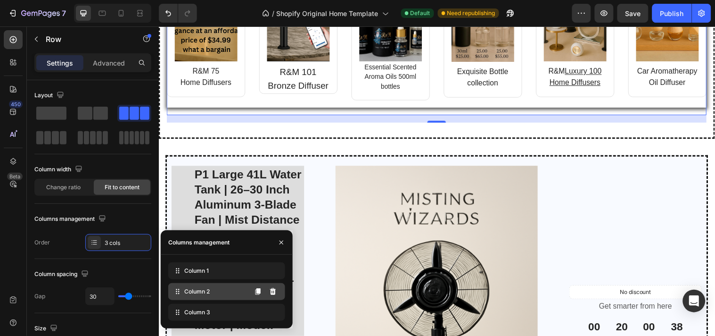
click at [202, 291] on span "Column 2" at bounding box center [196, 291] width 25 height 8
click at [177, 290] on icon at bounding box center [177, 291] width 9 height 9
click at [166, 11] on icon "Undo/Redo" at bounding box center [168, 12] width 9 height 9
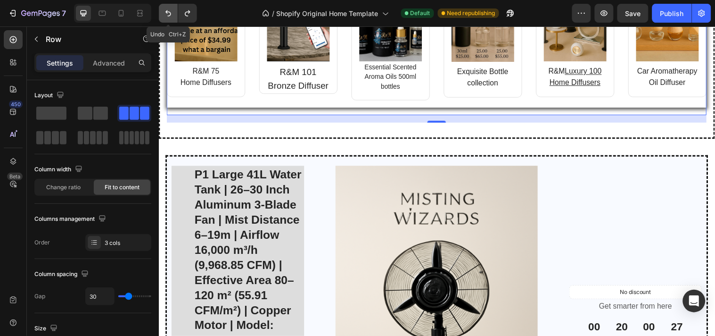
click at [166, 11] on icon "Undo/Redo" at bounding box center [168, 12] width 9 height 9
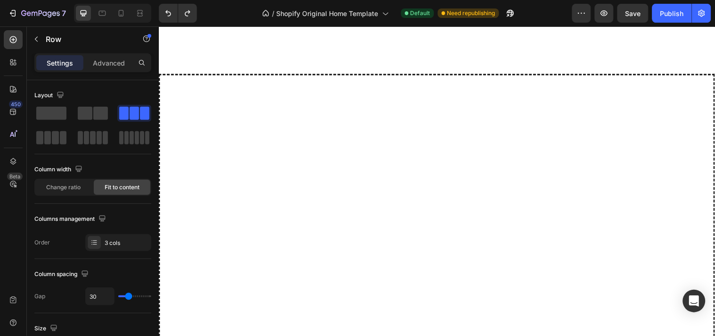
scroll to position [0, 0]
